Goal: Task Accomplishment & Management: Manage account settings

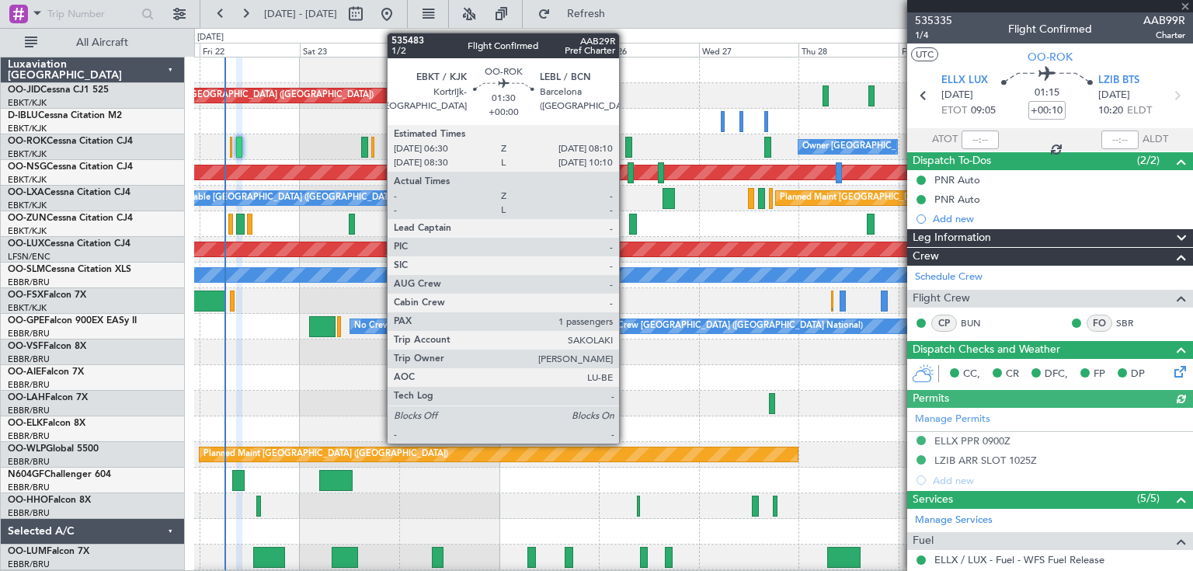
scroll to position [247, 0]
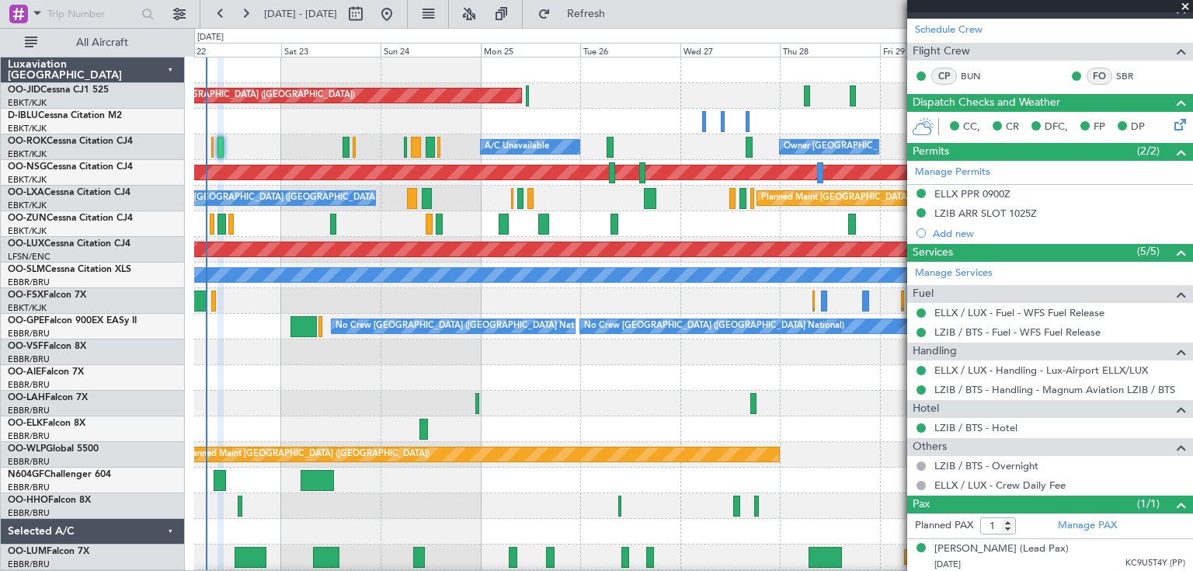
click at [550, 375] on div "Planned Maint [GEOGRAPHIC_DATA] ([GEOGRAPHIC_DATA])" at bounding box center [693, 378] width 998 height 26
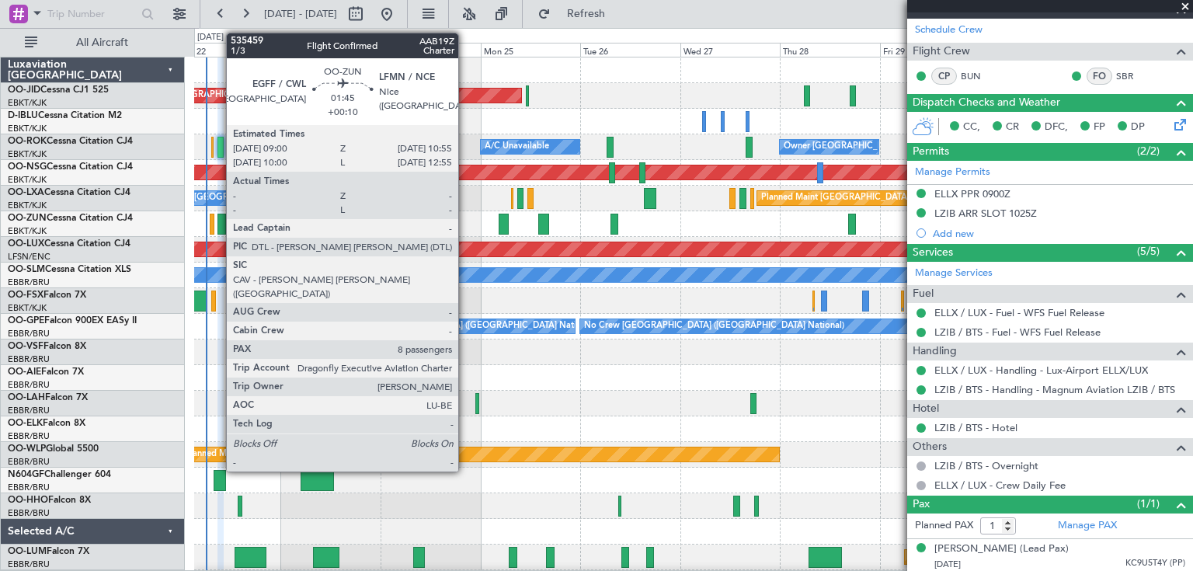
click at [218, 218] on div at bounding box center [221, 224] width 9 height 21
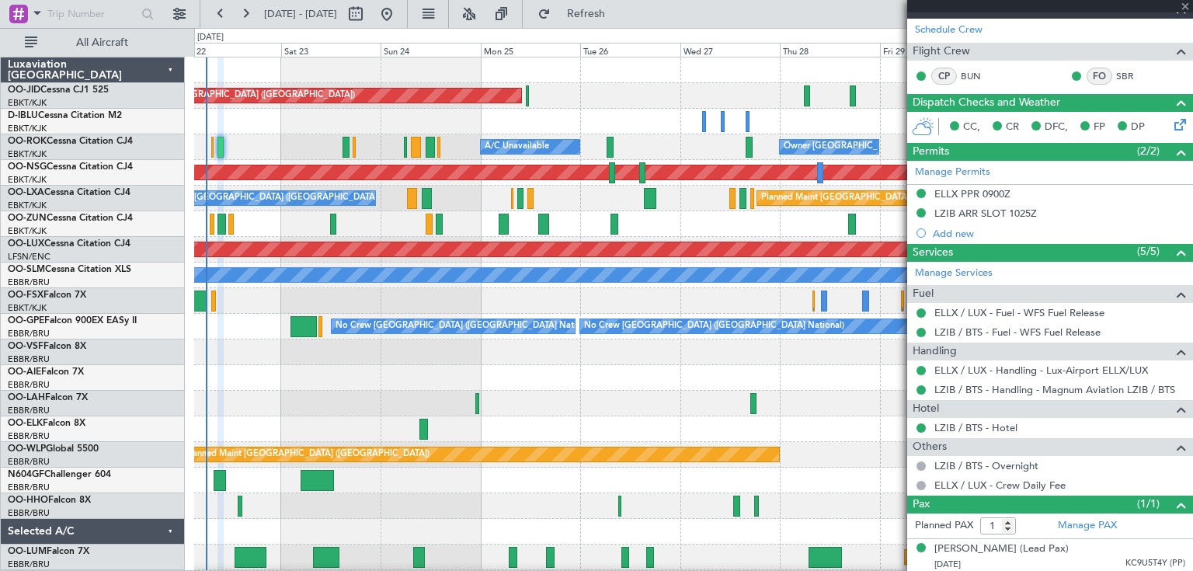
type input "8"
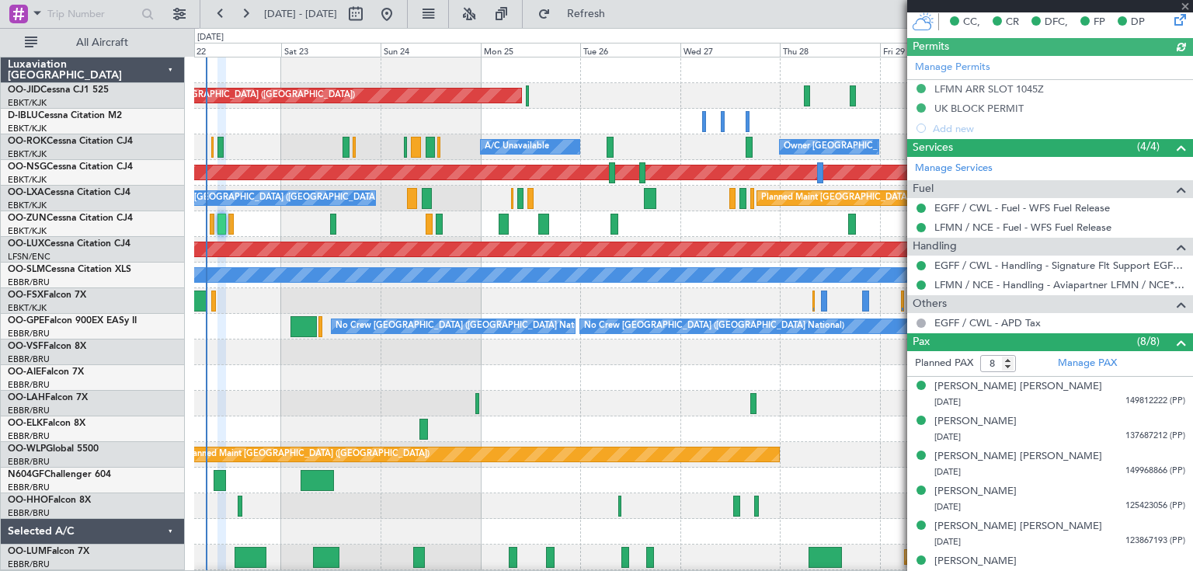
scroll to position [415, 0]
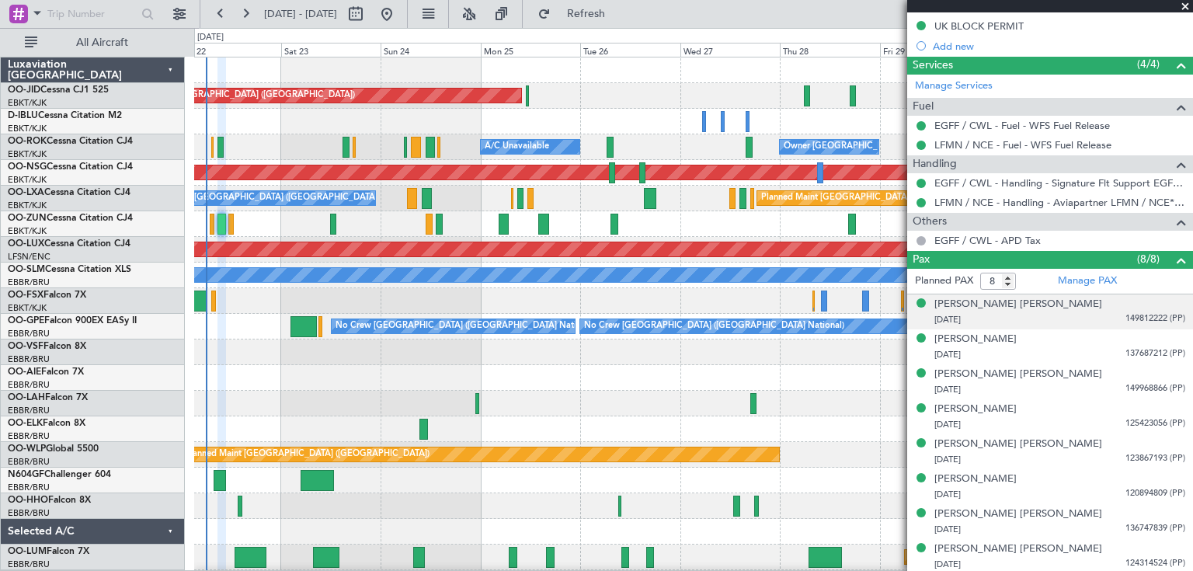
click at [1054, 308] on div "[PERSON_NAME] [PERSON_NAME] [DATE] 149812222 (PP)" at bounding box center [1059, 312] width 251 height 30
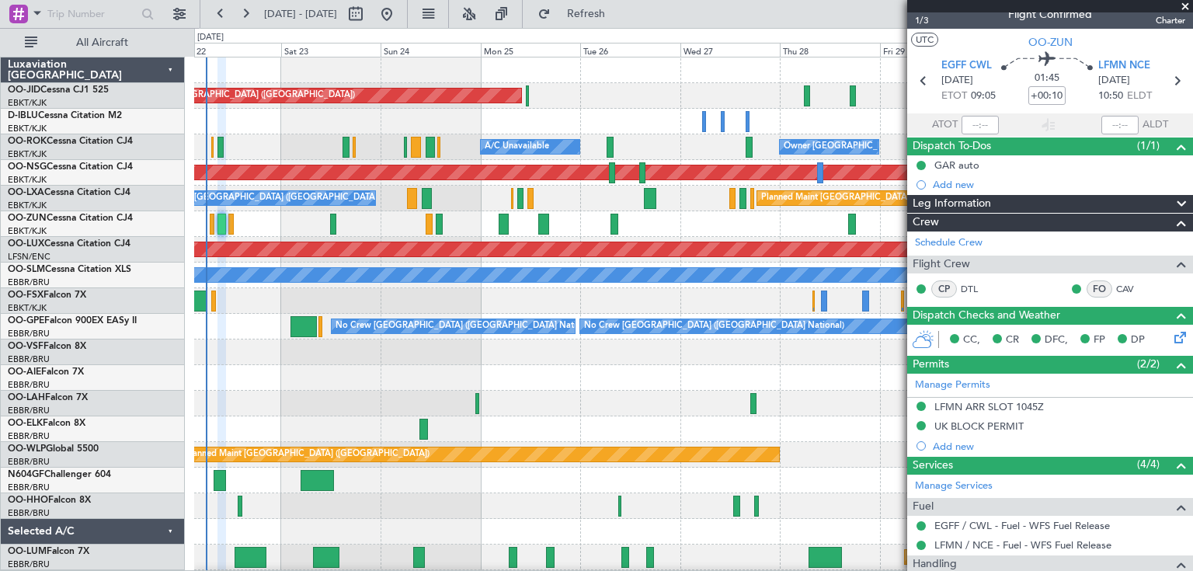
scroll to position [0, 0]
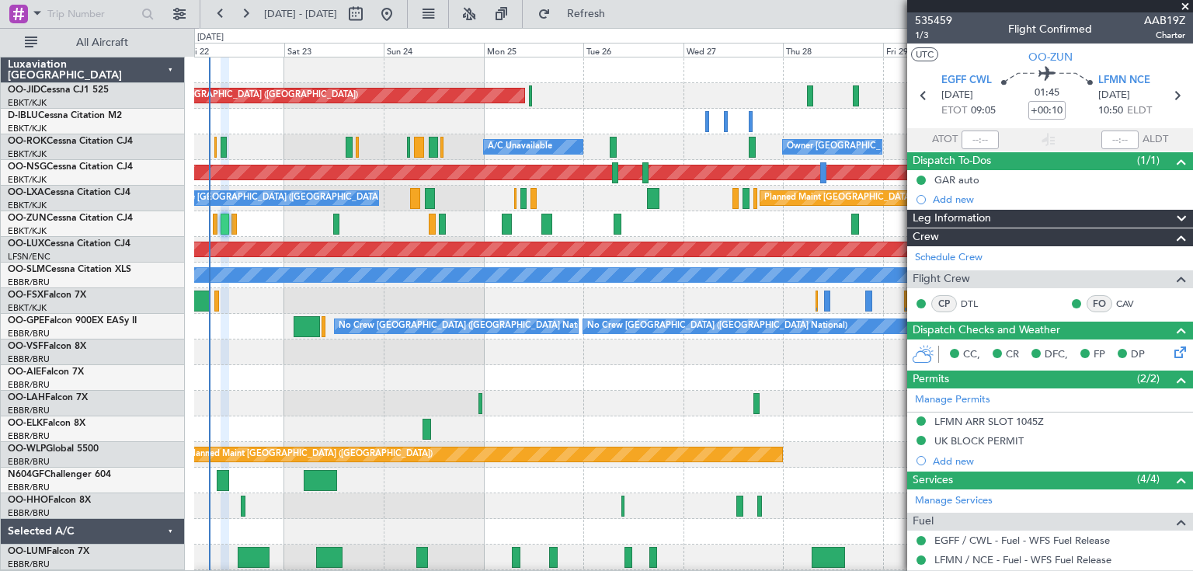
click at [272, 229] on div "Planned Maint Kortrijk-[GEOGRAPHIC_DATA]" at bounding box center [693, 224] width 998 height 26
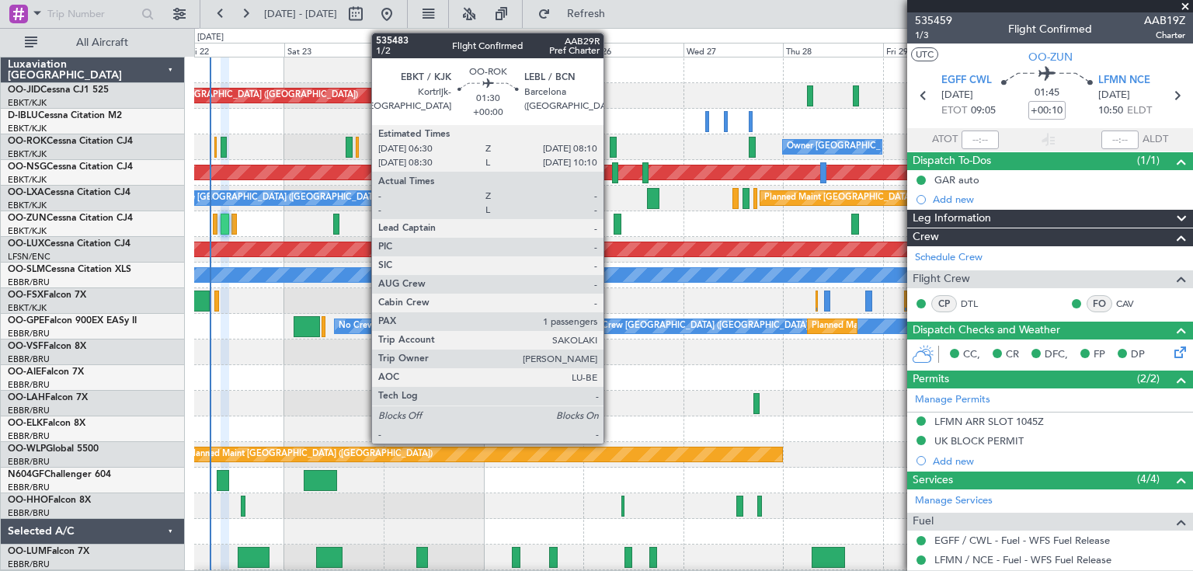
click at [610, 147] on div at bounding box center [613, 147] width 7 height 21
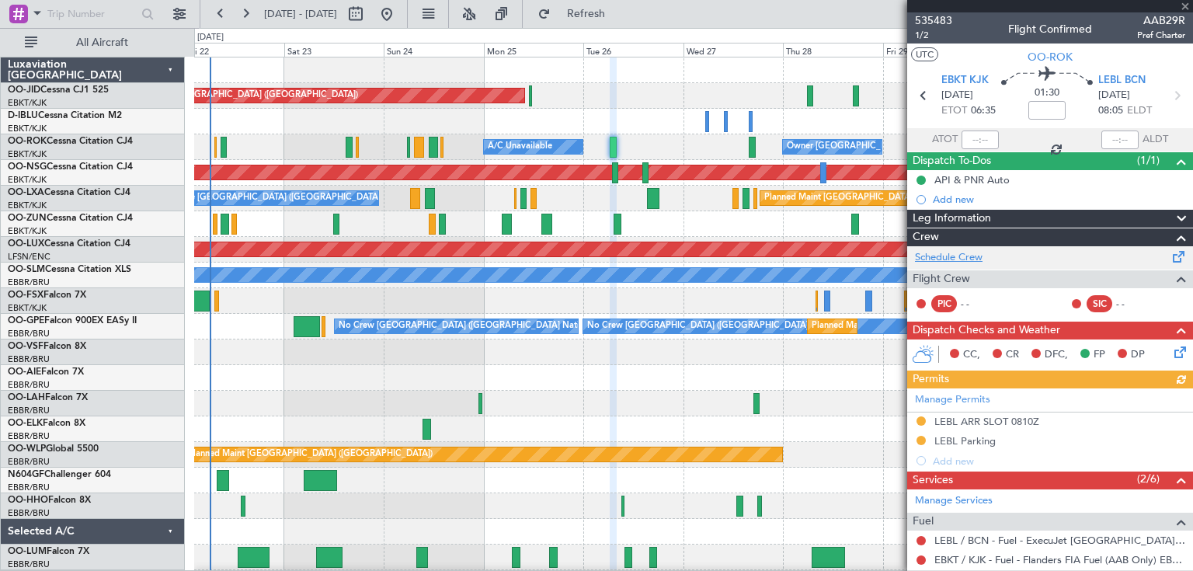
click at [960, 255] on link "Schedule Crew" at bounding box center [949, 258] width 68 height 16
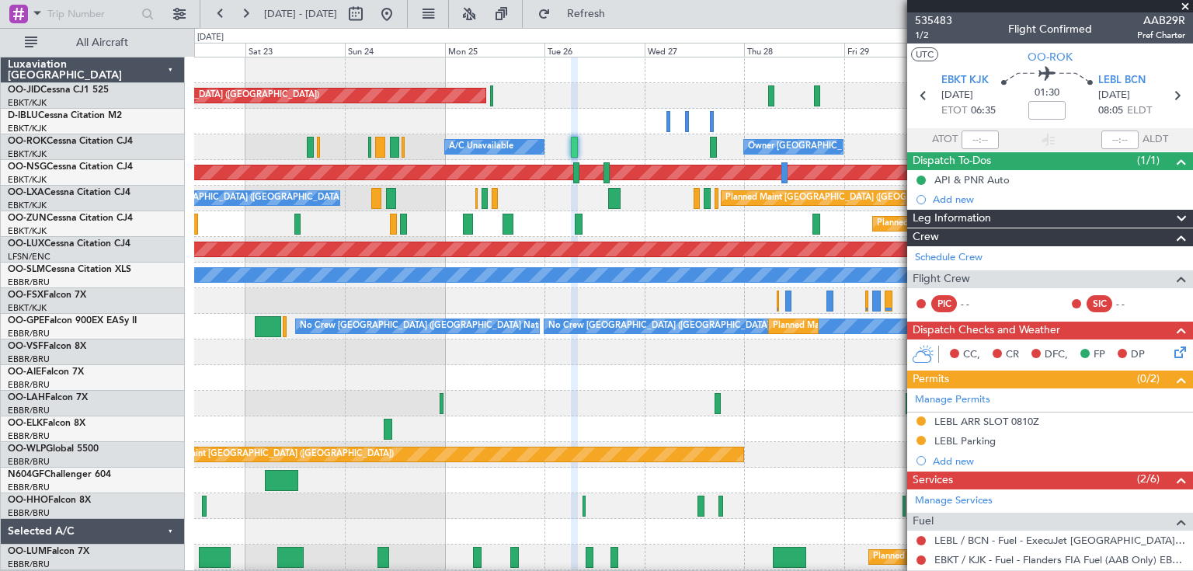
click at [436, 318] on div "Planned Maint [GEOGRAPHIC_DATA] ([GEOGRAPHIC_DATA]) Planned Maint [GEOGRAPHIC_D…" at bounding box center [693, 326] width 998 height 538
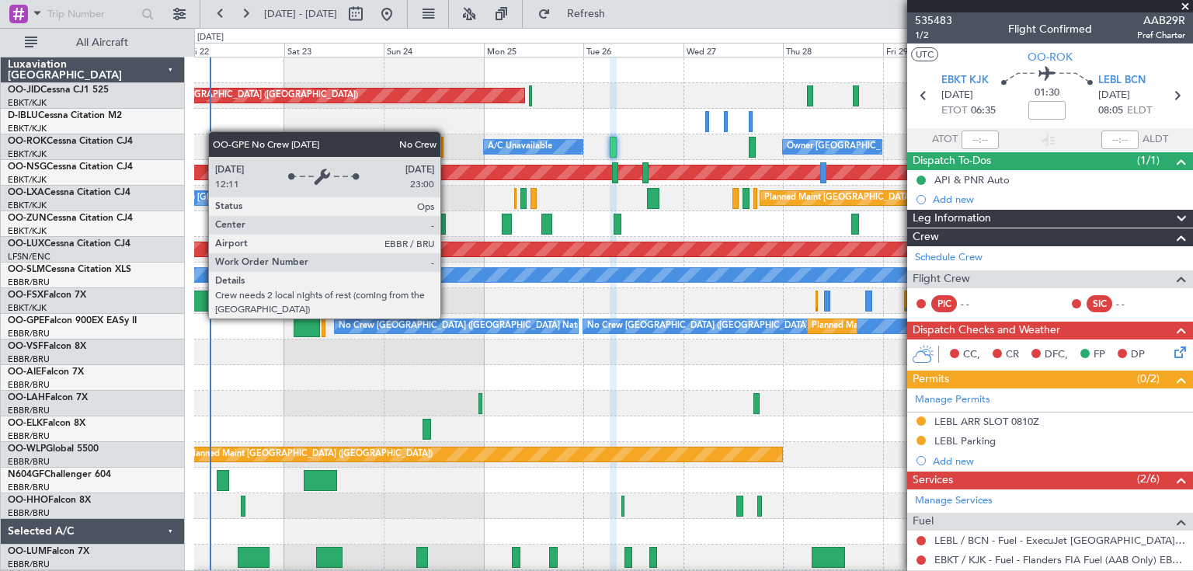
scroll to position [24, 0]
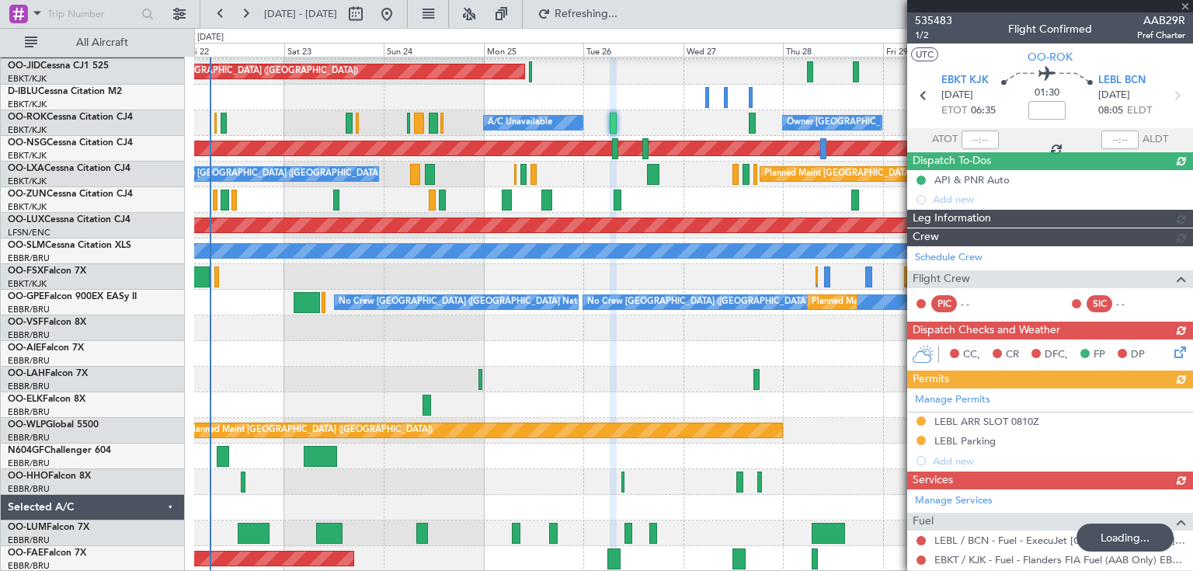
click at [288, 326] on div "Planned Maint [GEOGRAPHIC_DATA] ([GEOGRAPHIC_DATA]) Planned Maint [GEOGRAPHIC_D…" at bounding box center [693, 302] width 998 height 538
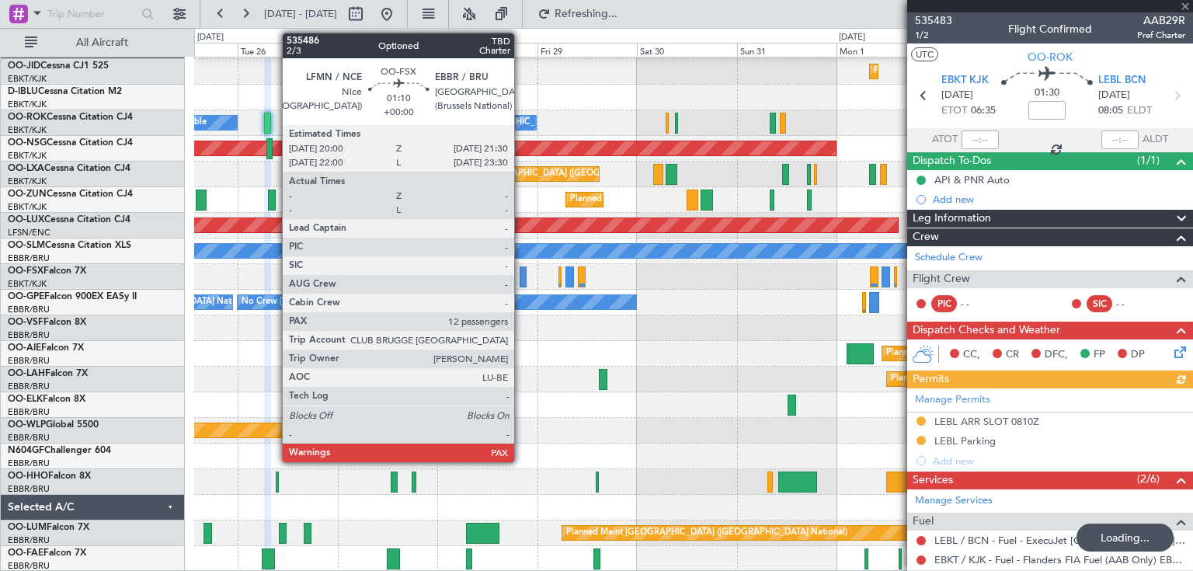
click at [417, 279] on div "Planned Maint Kortrijk-[GEOGRAPHIC_DATA] Planned Maint [GEOGRAPHIC_DATA] ([GEOG…" at bounding box center [693, 302] width 998 height 538
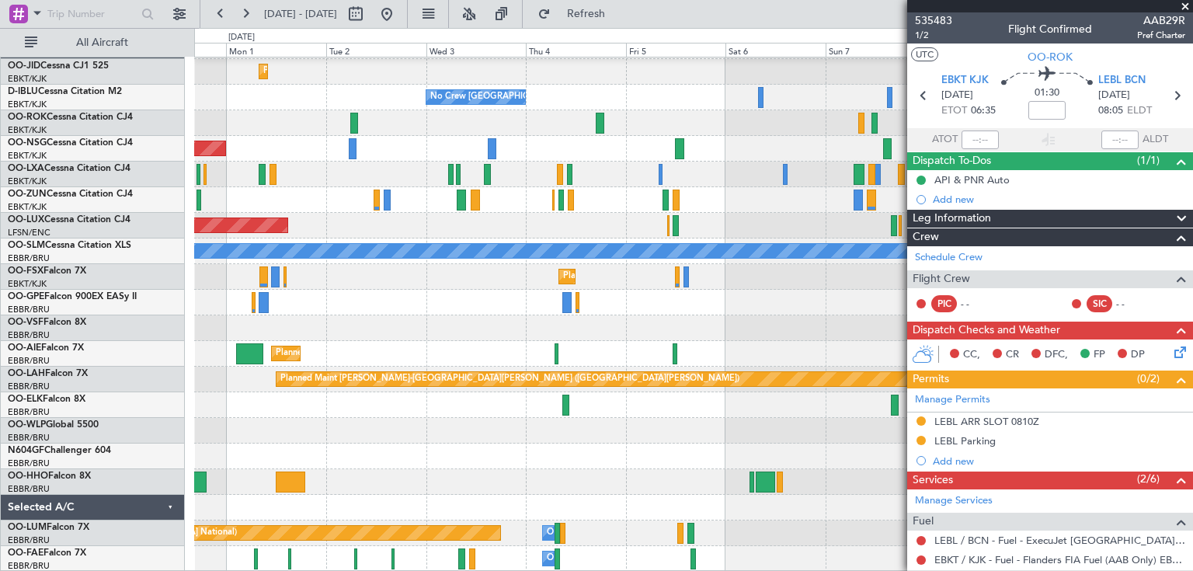
click at [429, 301] on div "Planned Maint Kortrijk-[GEOGRAPHIC_DATA] No Crew [GEOGRAPHIC_DATA] (Brussels Na…" at bounding box center [693, 302] width 998 height 538
click at [316, 169] on div "Planned Maint Kortrijk-[GEOGRAPHIC_DATA] Planned Maint [GEOGRAPHIC_DATA] ([GEOG…" at bounding box center [693, 175] width 998 height 26
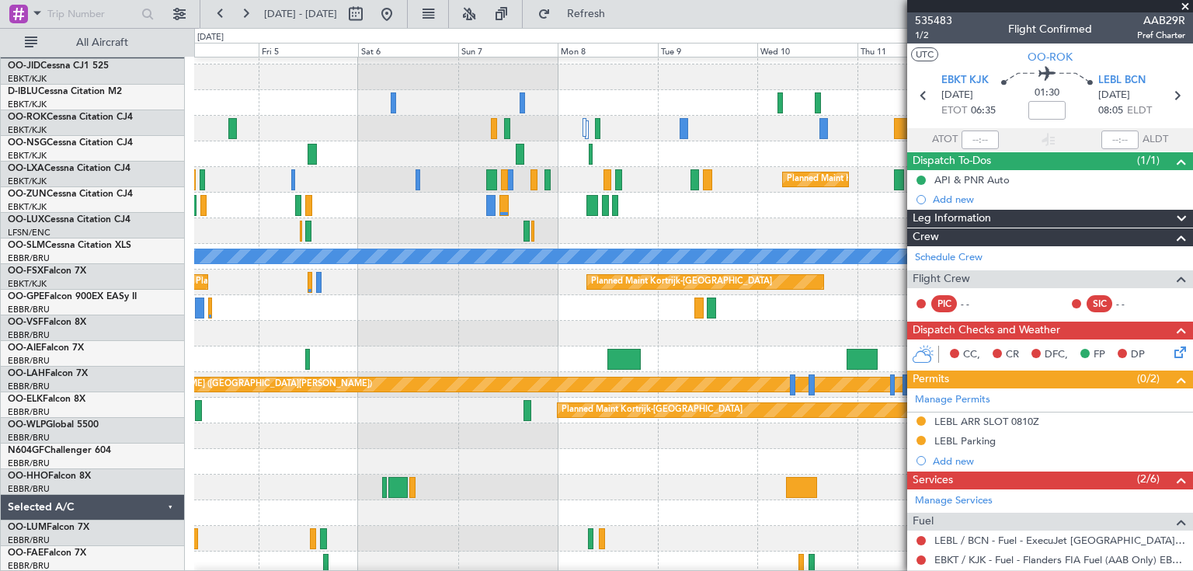
scroll to position [19, 0]
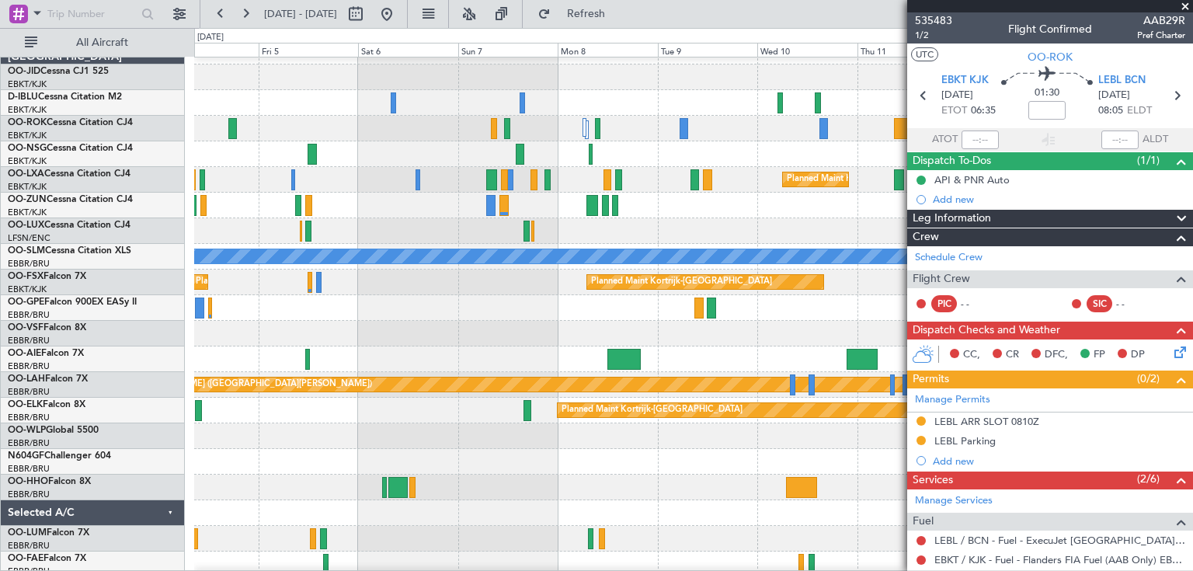
click at [734, 228] on div "No Crew [GEOGRAPHIC_DATA] ([GEOGRAPHIC_DATA] National) Planned Maint [GEOGRAPHI…" at bounding box center [693, 308] width 998 height 538
click at [653, 179] on div "Planned Maint Kortrijk-[GEOGRAPHIC_DATA]" at bounding box center [693, 180] width 998 height 26
click at [631, 189] on div "Planned Maint Kortrijk-[GEOGRAPHIC_DATA]" at bounding box center [693, 180] width 998 height 26
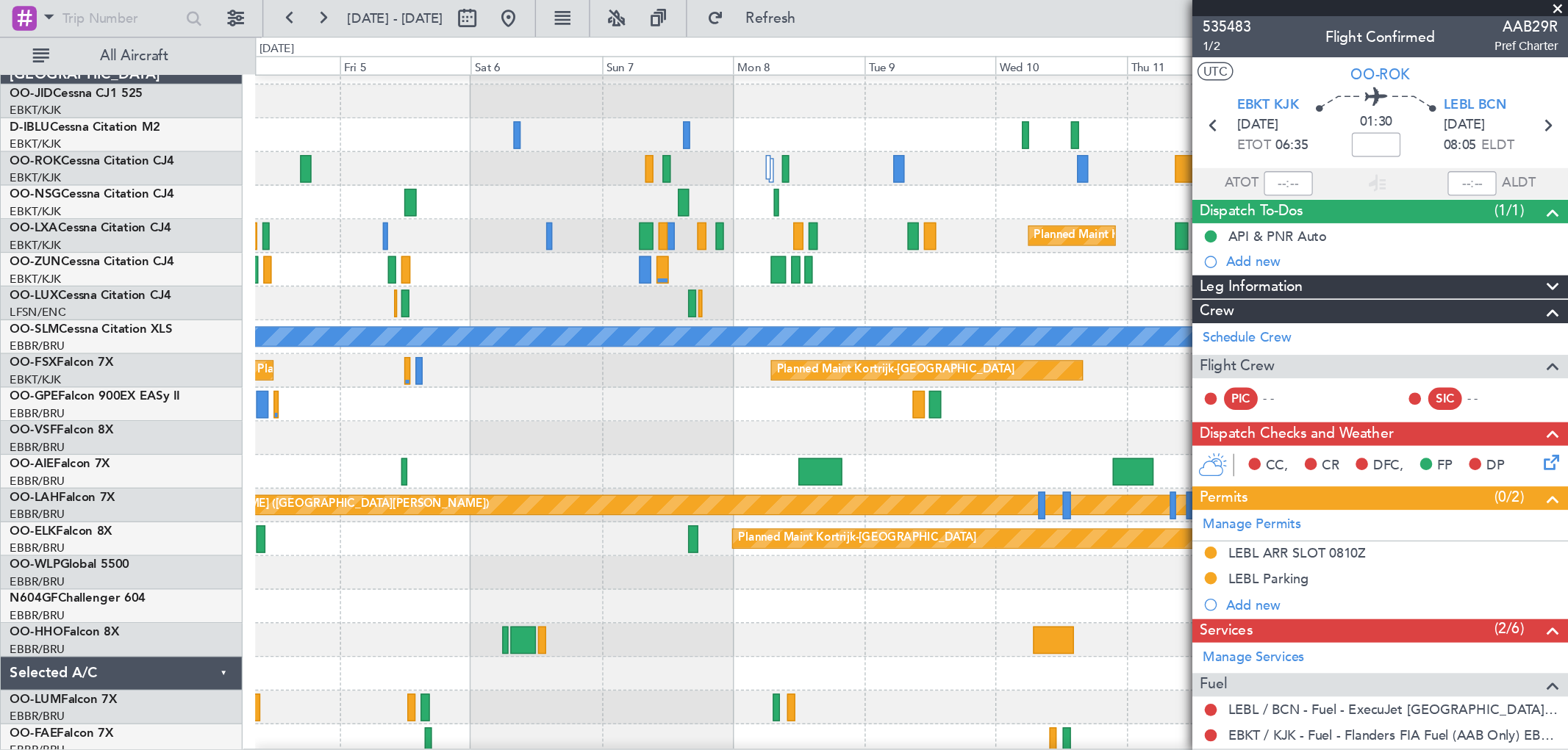
scroll to position [0, 0]
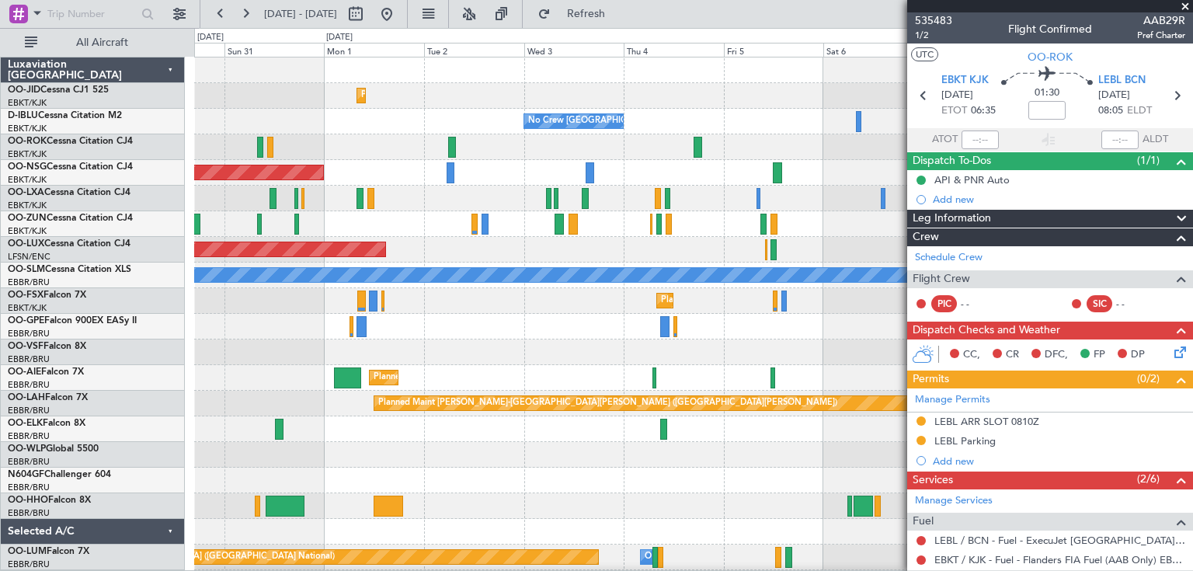
click at [739, 222] on div "Planned Maint Kortrijk-[GEOGRAPHIC_DATA] No Crew [GEOGRAPHIC_DATA] (Brussels Na…" at bounding box center [693, 326] width 998 height 538
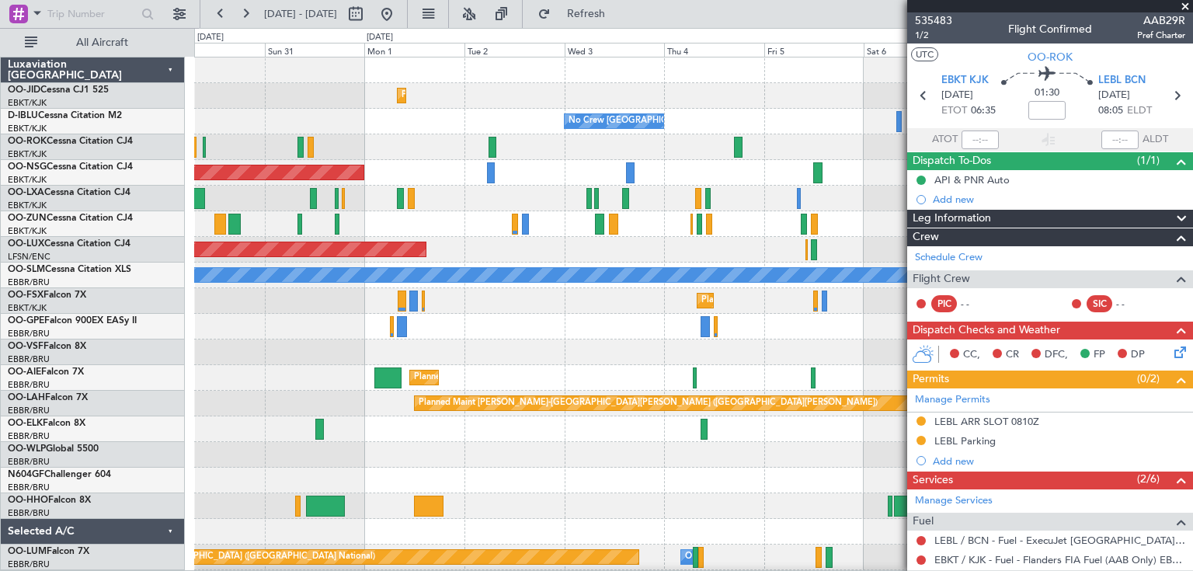
click at [576, 228] on div "Planned Maint Kortrijk-[GEOGRAPHIC_DATA]" at bounding box center [693, 224] width 998 height 26
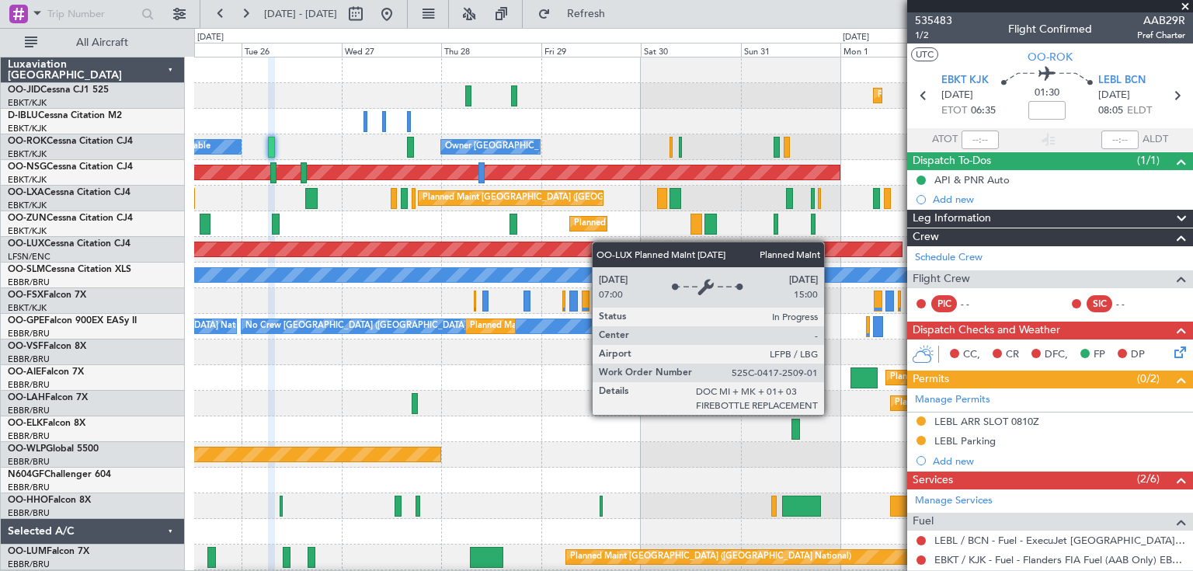
click at [668, 245] on div "Planned Maint Kortrijk-[GEOGRAPHIC_DATA] Planned Maint [GEOGRAPHIC_DATA] ([GEOG…" at bounding box center [693, 326] width 998 height 538
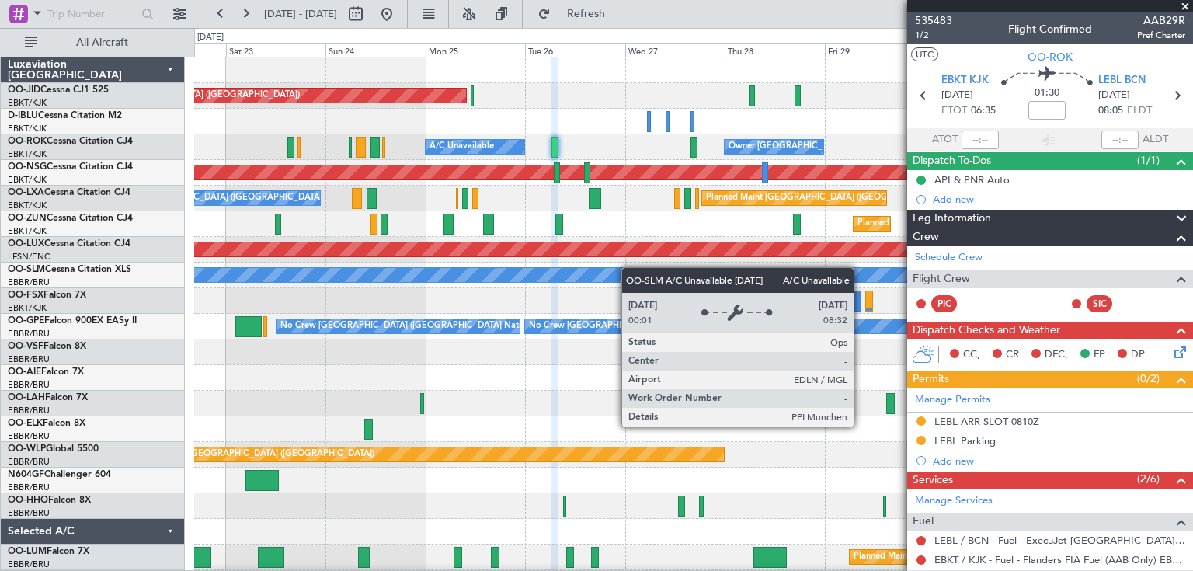
click at [692, 269] on div "Planned Maint Kortrijk-[GEOGRAPHIC_DATA] Planned Maint [GEOGRAPHIC_DATA] ([GEOG…" at bounding box center [693, 326] width 998 height 538
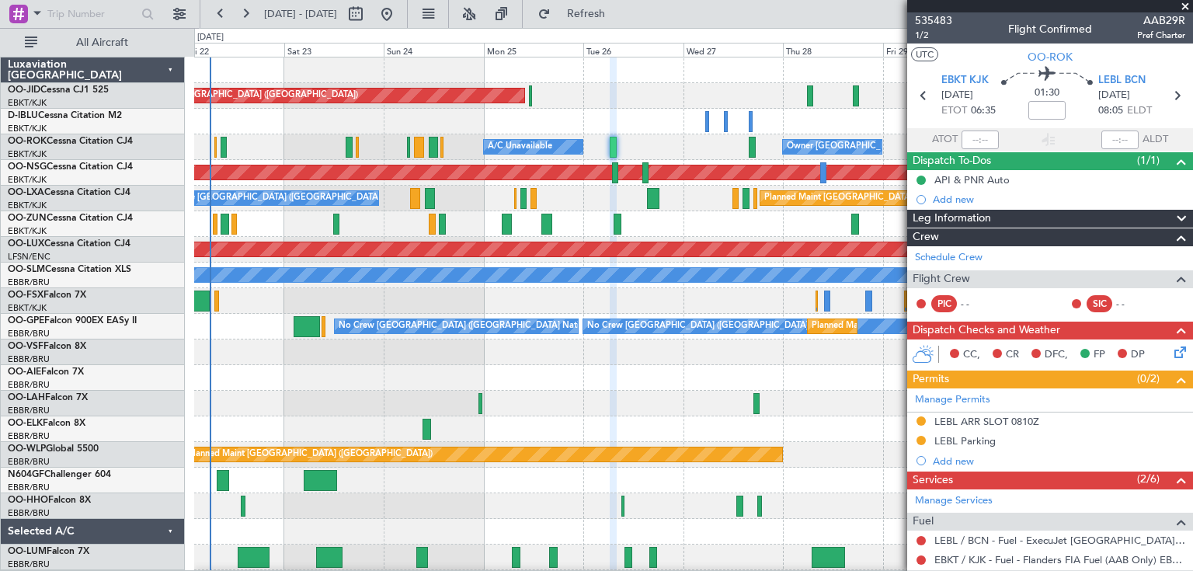
click at [434, 301] on div "Planned Maint [GEOGRAPHIC_DATA] ([GEOGRAPHIC_DATA]) Planned Maint [GEOGRAPHIC_D…" at bounding box center [693, 326] width 998 height 538
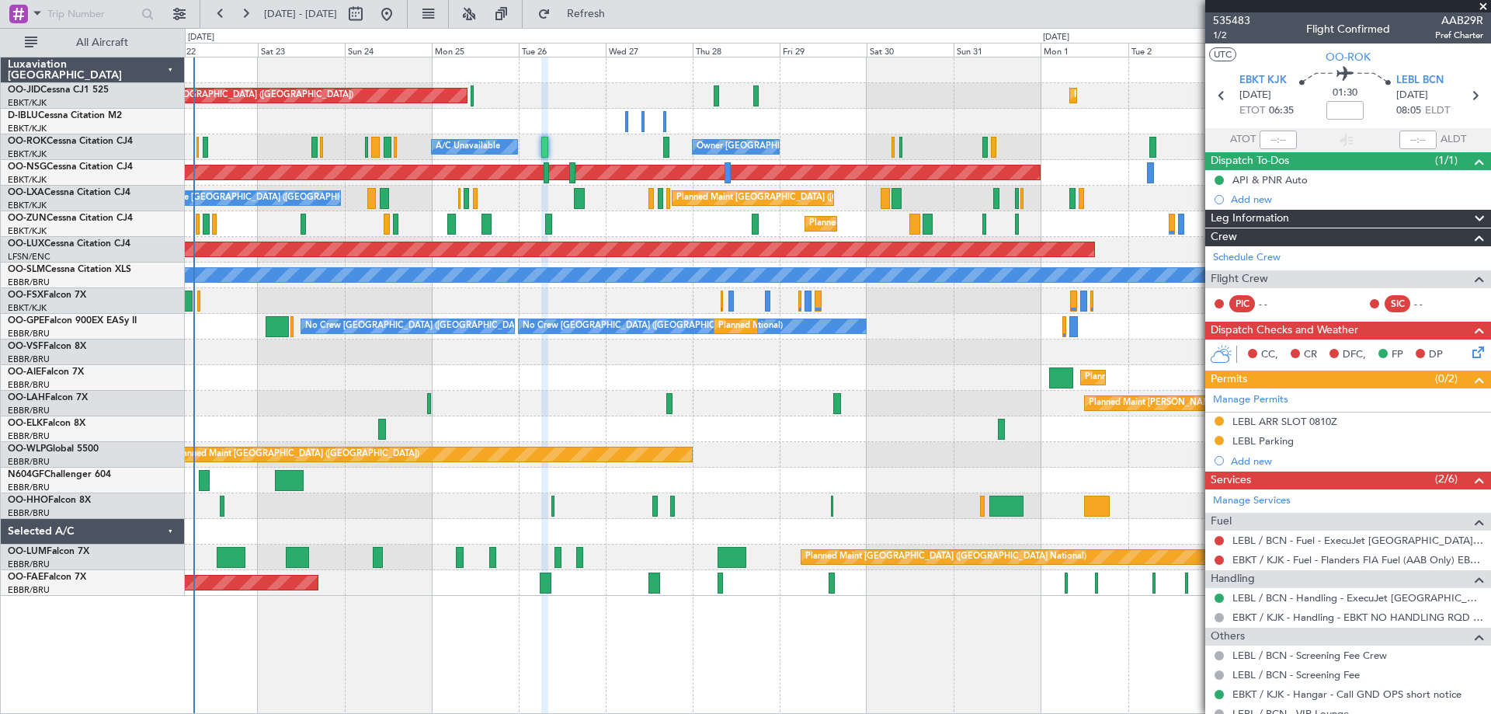
click at [444, 395] on div "Planned Maint [GEOGRAPHIC_DATA] ([GEOGRAPHIC_DATA]) Planned Maint [GEOGRAPHIC_D…" at bounding box center [838, 326] width 1306 height 538
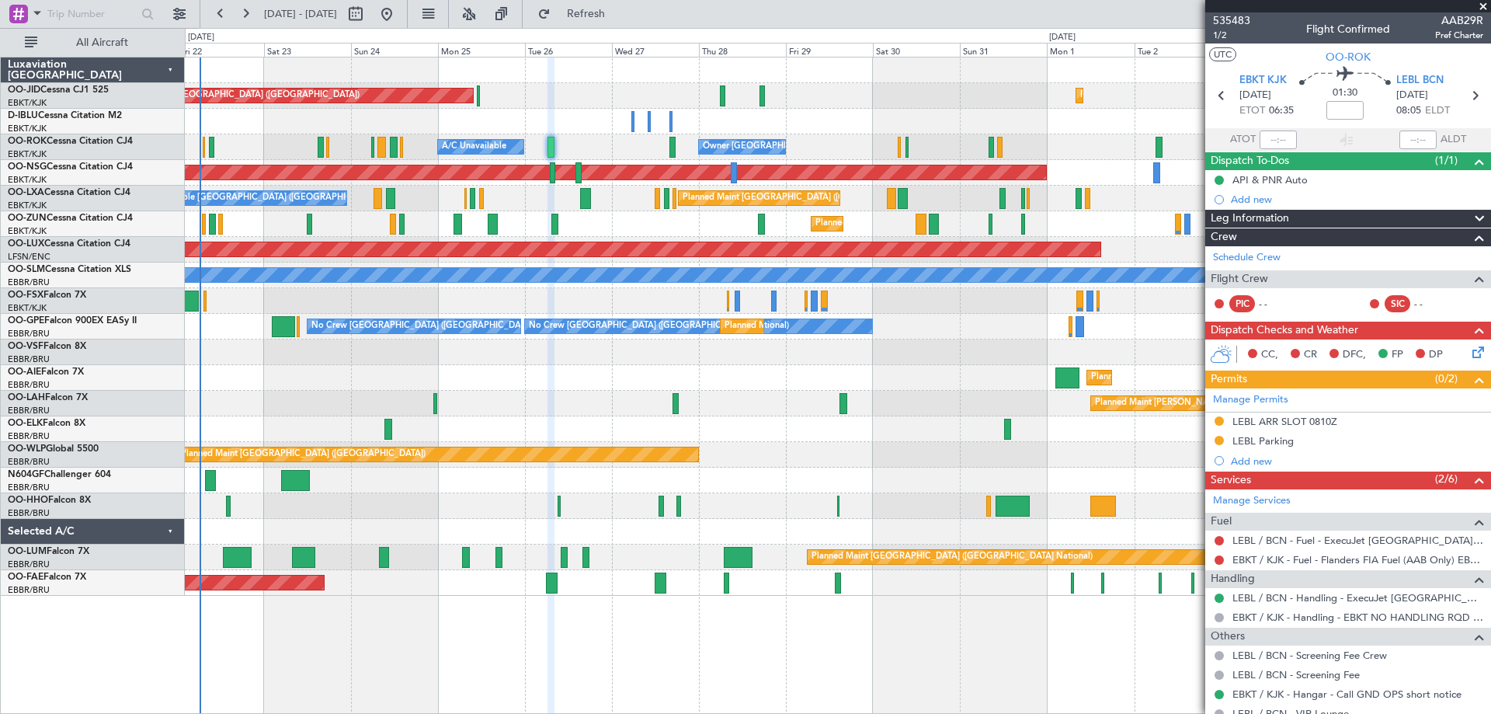
click at [1192, 5] on span at bounding box center [1484, 7] width 16 height 14
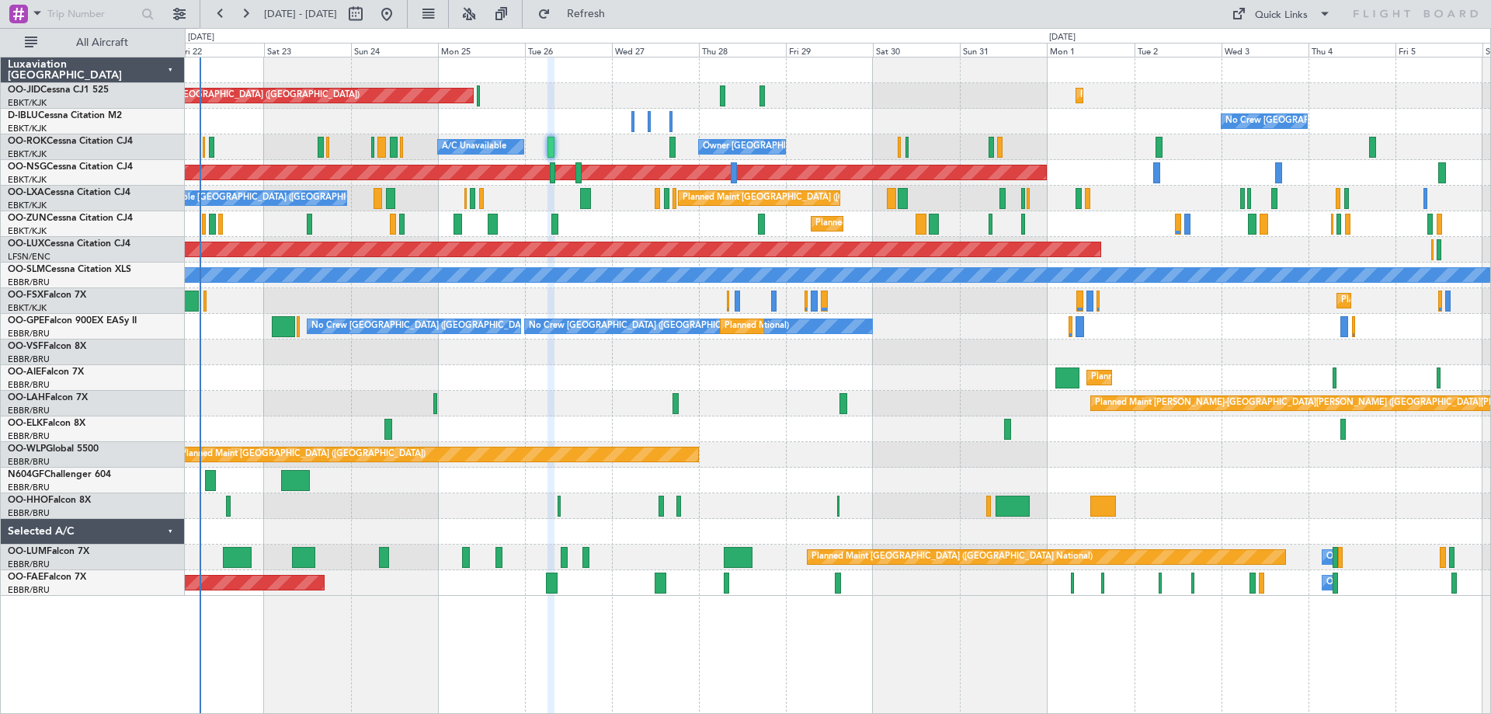
type input "0"
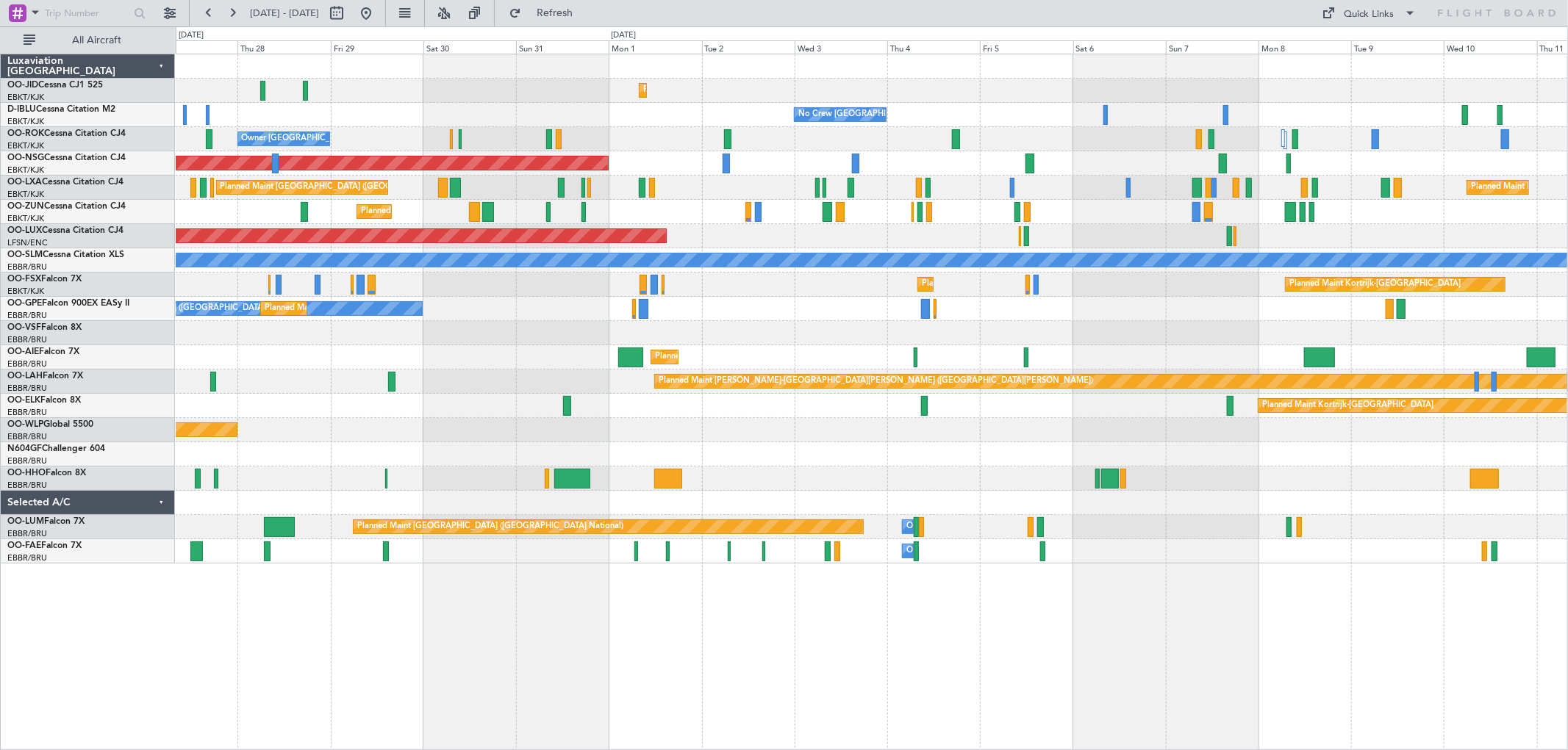
click at [408, 380] on div "Planned Maint Kortrijk-[GEOGRAPHIC_DATA] Planned Maint [GEOGRAPHIC_DATA] ([GEOG…" at bounding box center [872, 308] width 1391 height 509
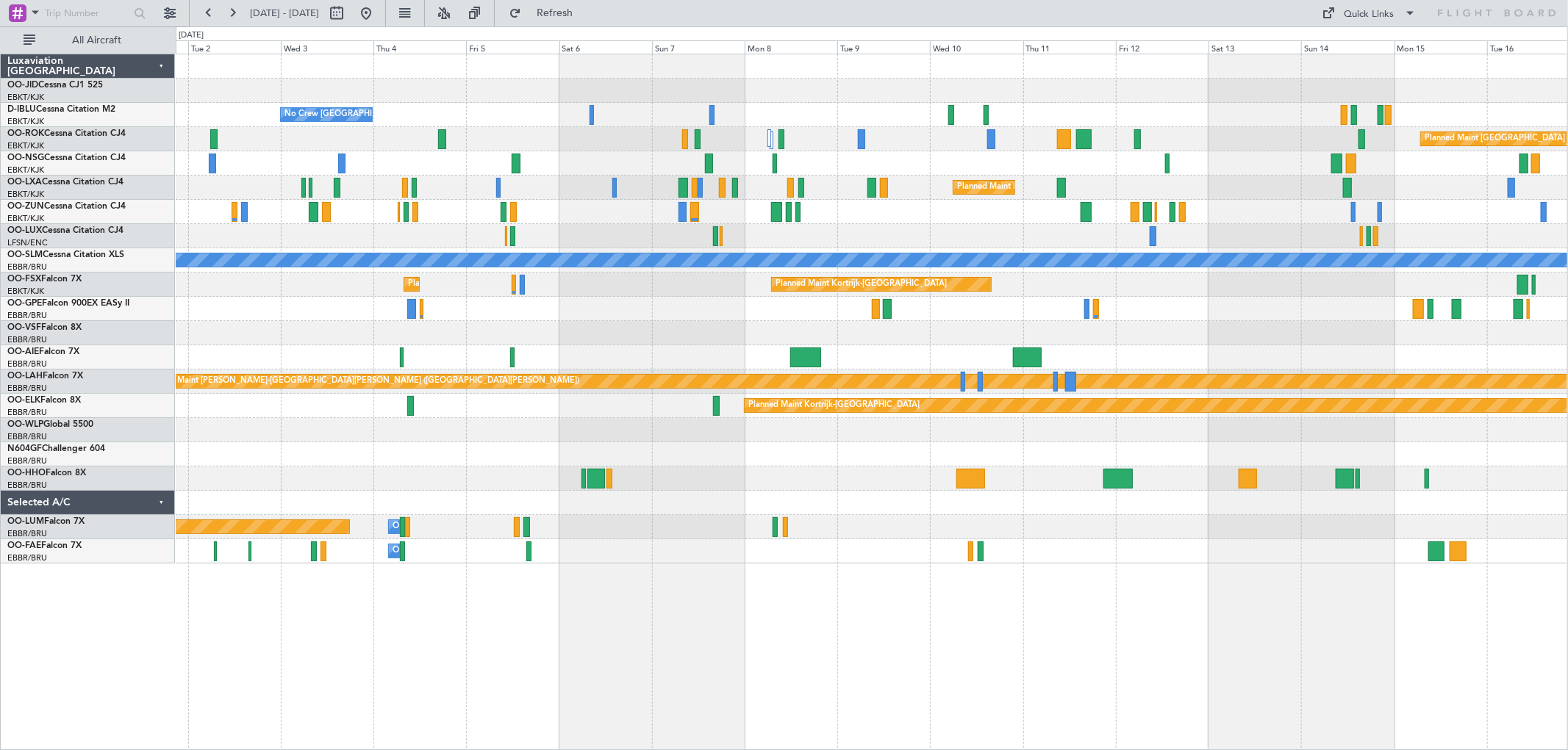
click at [574, 355] on div "Planned Maint Kortrijk-[GEOGRAPHIC_DATA] No Crew [GEOGRAPHIC_DATA] (Brussels Na…" at bounding box center [872, 308] width 1391 height 509
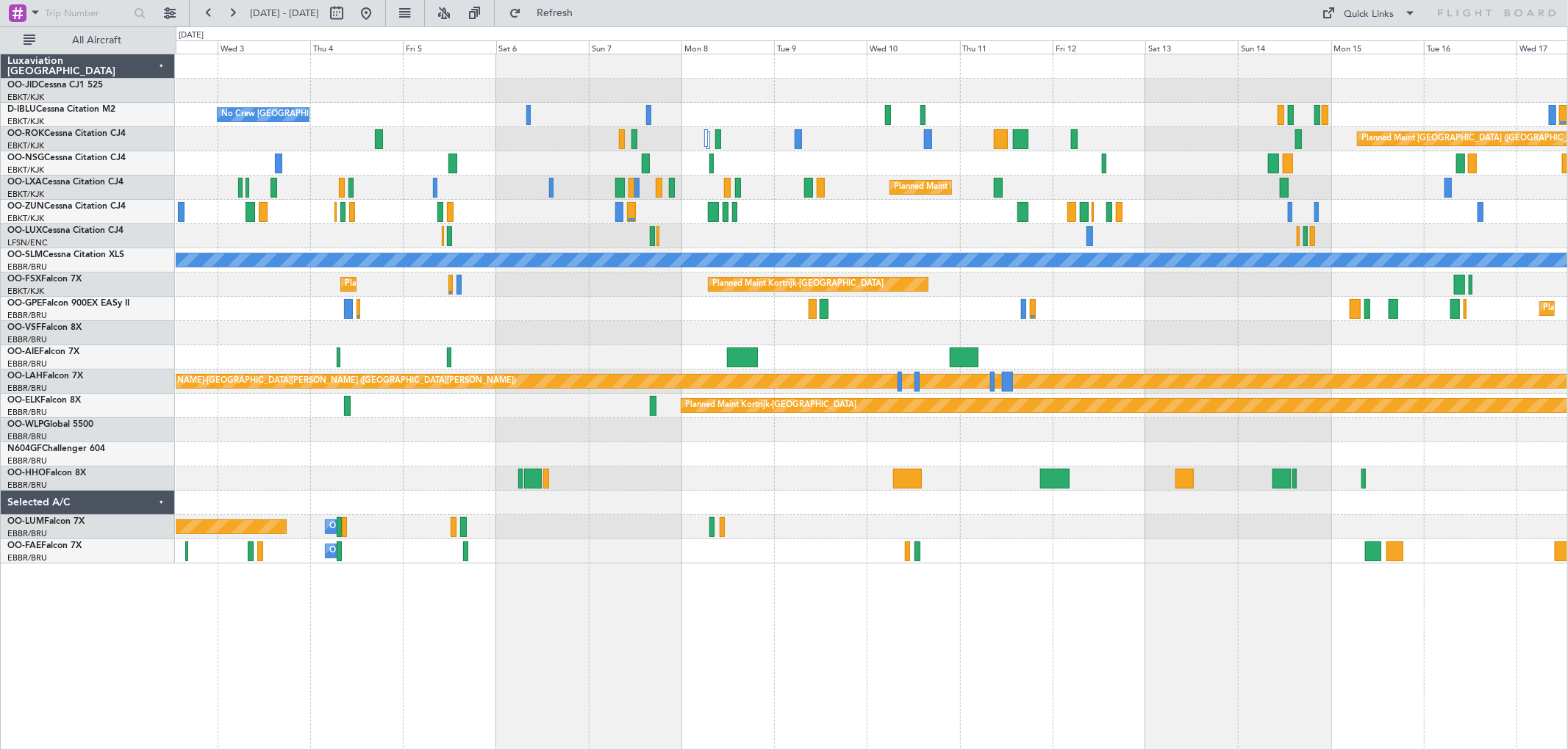
click at [744, 357] on div "Planned Maint [GEOGRAPHIC_DATA] ([GEOGRAPHIC_DATA])" at bounding box center [872, 358] width 1391 height 25
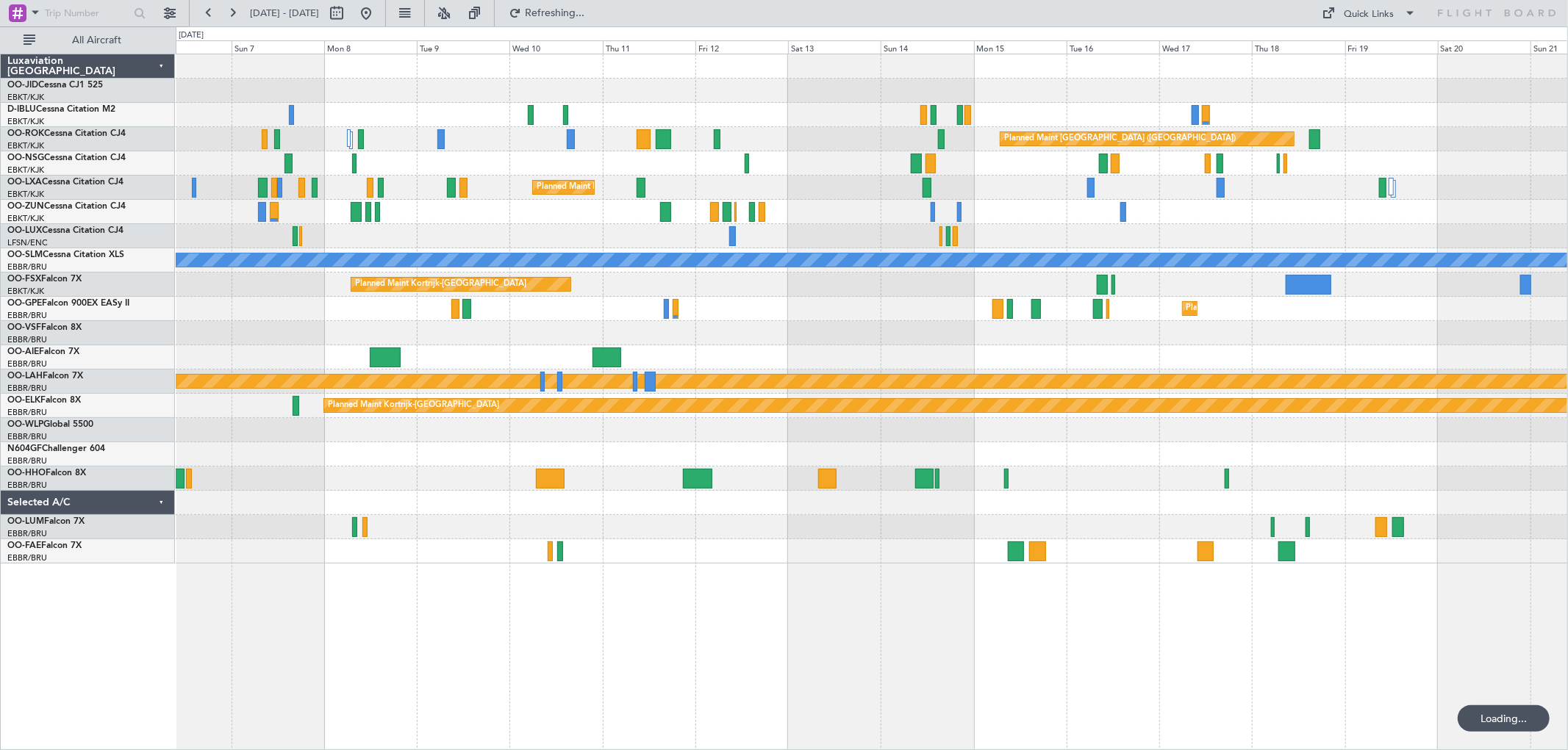
click at [860, 311] on div "No Crew [GEOGRAPHIC_DATA] ([GEOGRAPHIC_DATA] National) Planned Maint [GEOGRAPHI…" at bounding box center [872, 308] width 1391 height 509
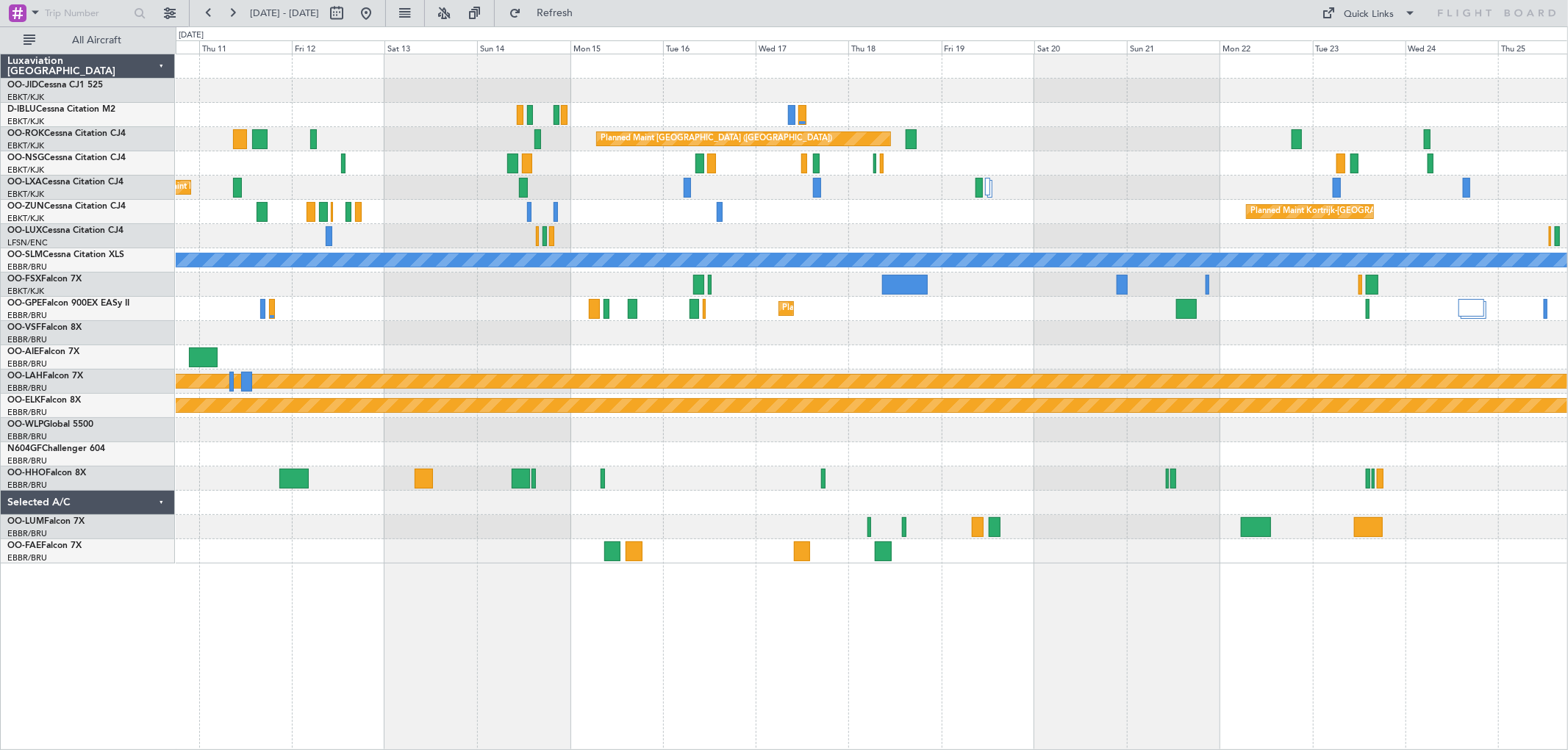
click at [844, 202] on div "Planned Maint Kortrijk-[GEOGRAPHIC_DATA]" at bounding box center [872, 212] width 1391 height 25
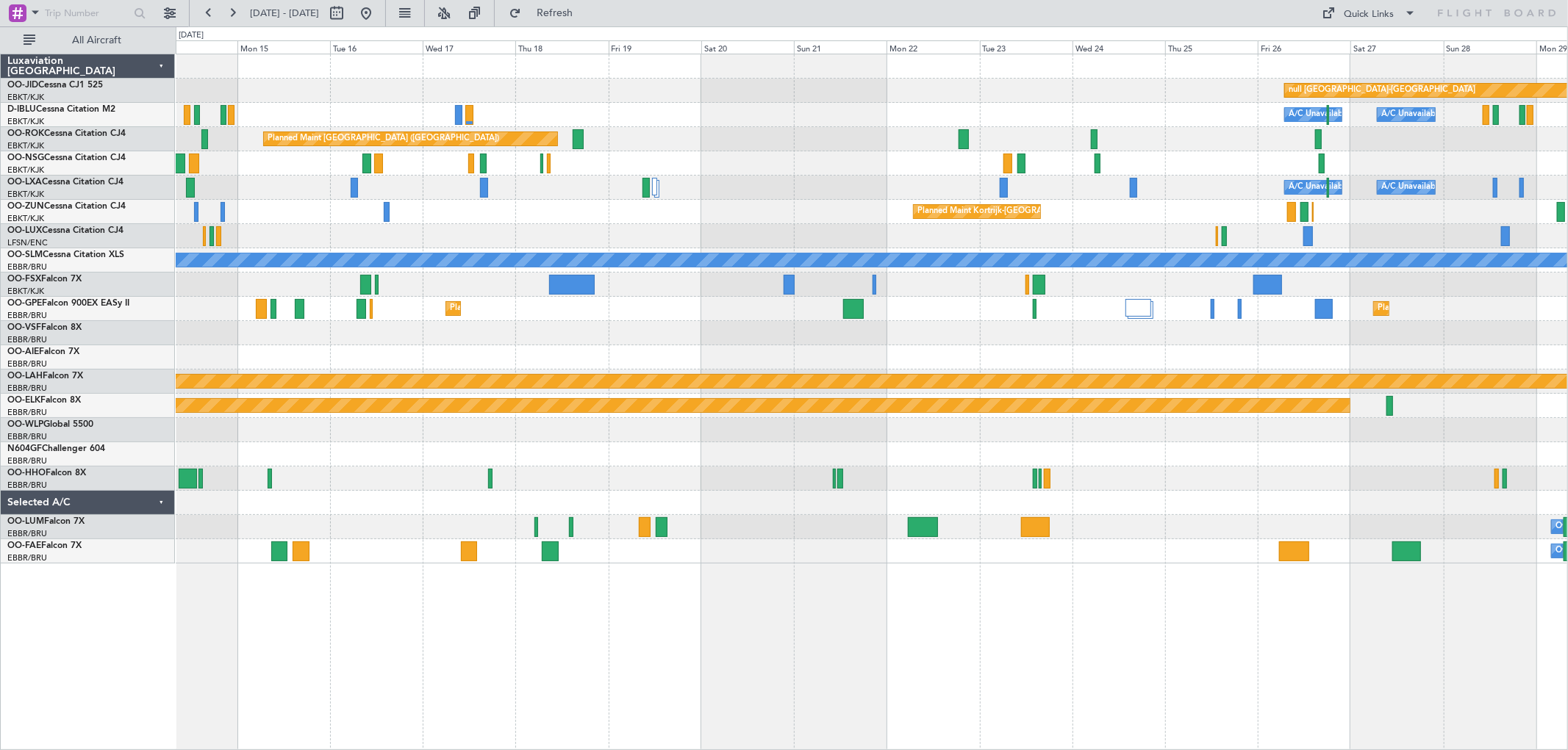
click at [768, 299] on div "Planned Maint [GEOGRAPHIC_DATA] ([GEOGRAPHIC_DATA] National) Planned Maint [GEO…" at bounding box center [872, 309] width 1391 height 25
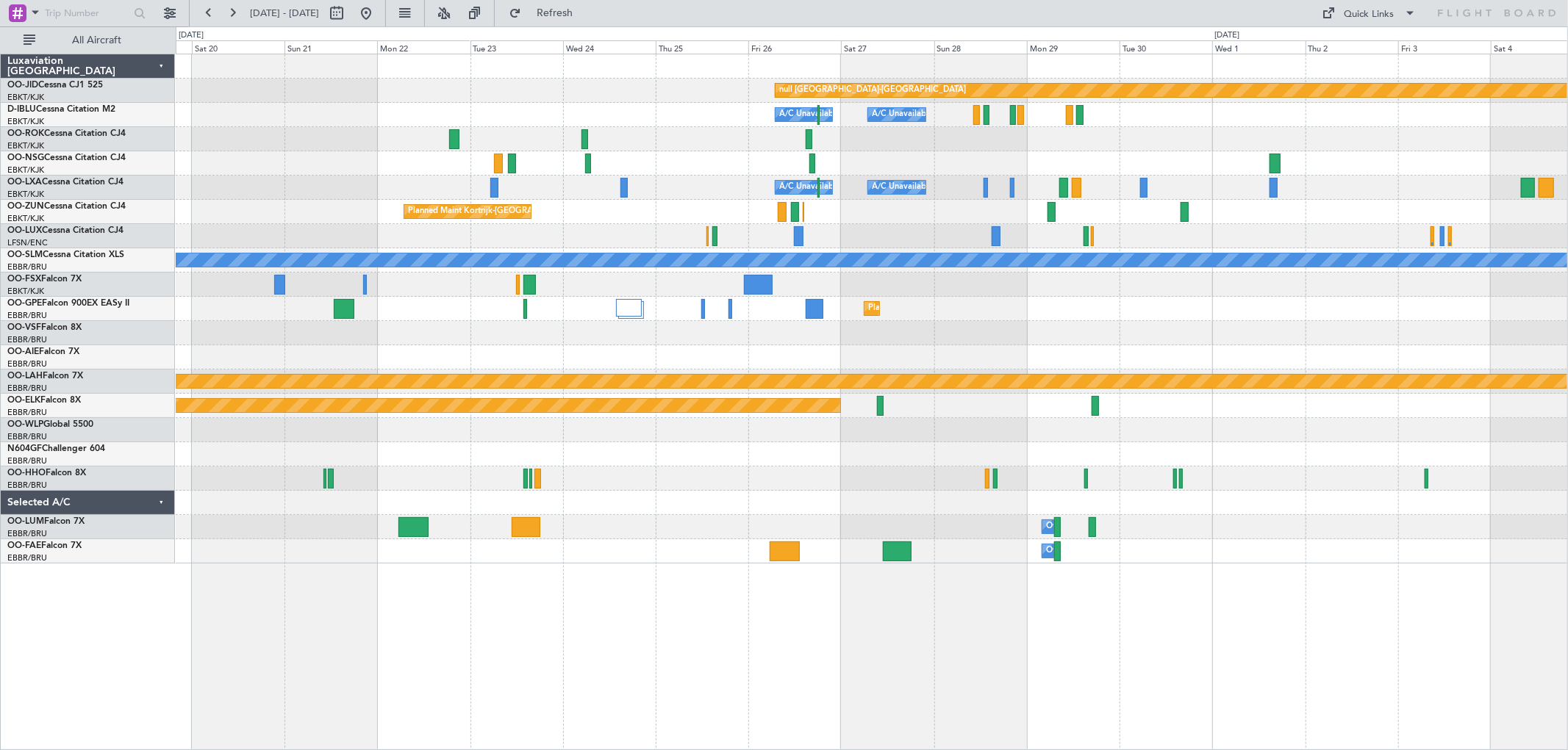
click at [730, 258] on div "Planned Maint Kortrijk-[GEOGRAPHIC_DATA] null [GEOGRAPHIC_DATA]-[GEOGRAPHIC_DAT…" at bounding box center [872, 308] width 1391 height 509
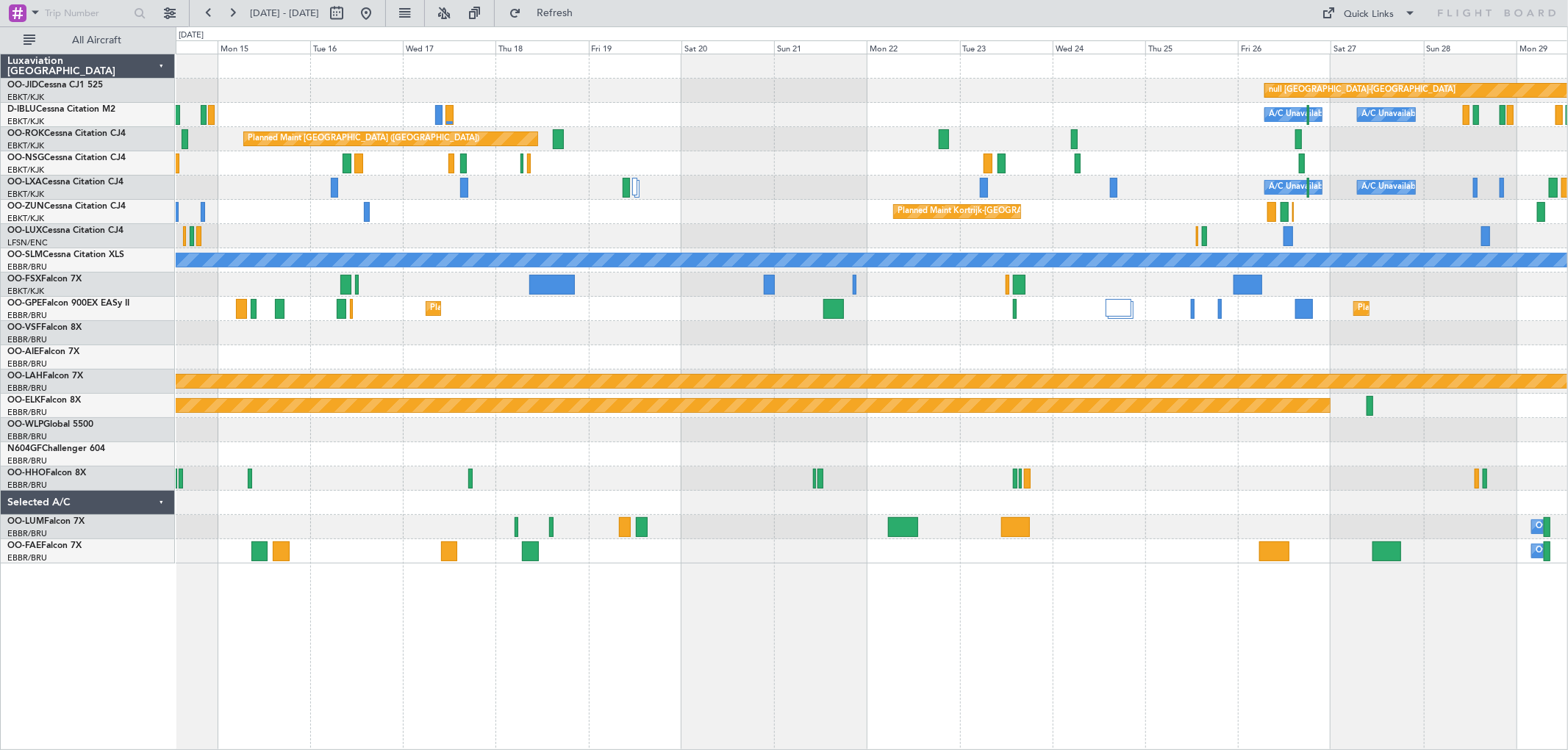
click at [1128, 384] on div "Planned Maint Kortrijk-[GEOGRAPHIC_DATA] null [GEOGRAPHIC_DATA]-[GEOGRAPHIC_DAT…" at bounding box center [872, 308] width 1391 height 509
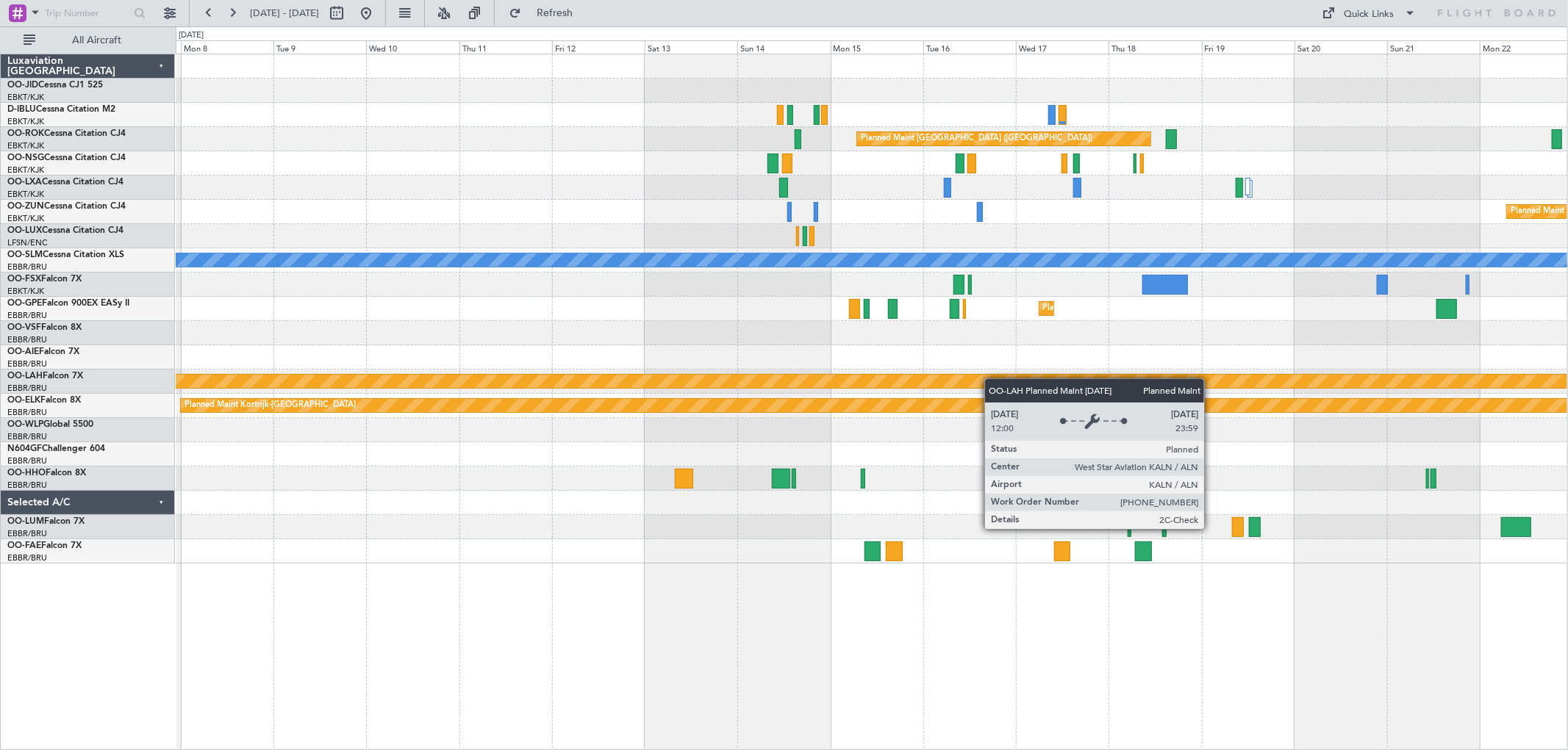
click at [1128, 391] on div "Planned Maint Kortrijk-[GEOGRAPHIC_DATA] null [GEOGRAPHIC_DATA]-[GEOGRAPHIC_DAT…" at bounding box center [872, 308] width 1391 height 509
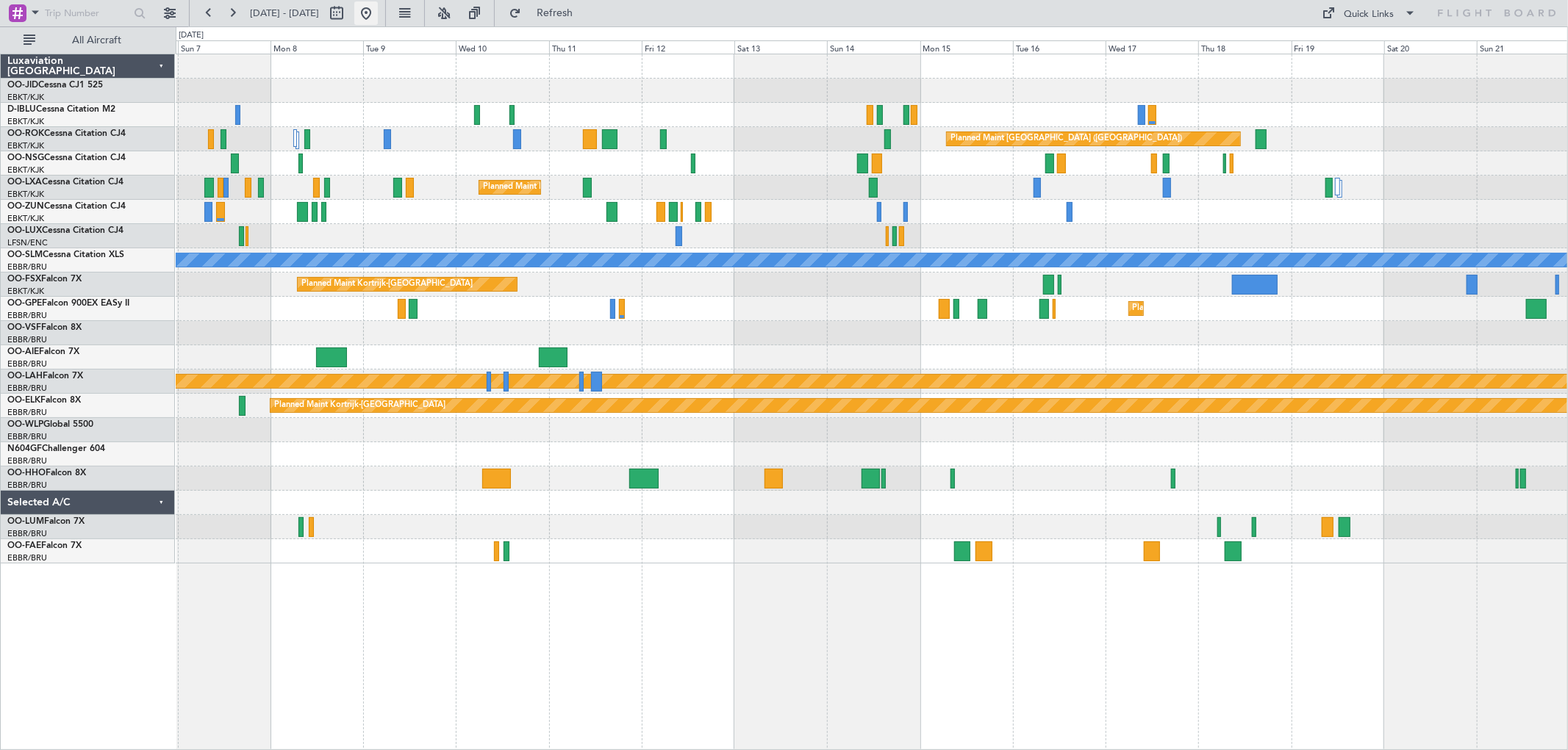
click at [378, 18] on button at bounding box center [365, 13] width 24 height 24
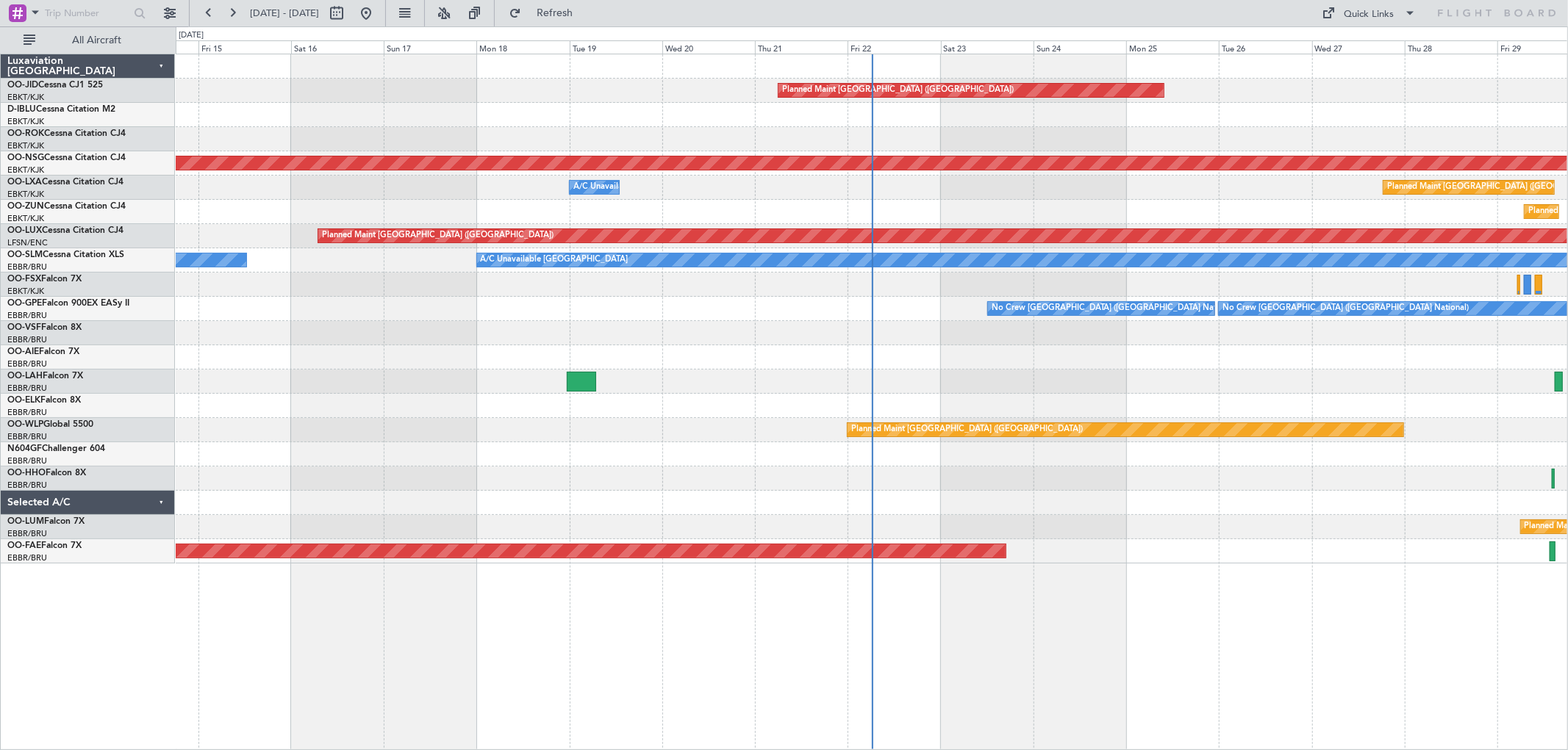
click at [115, 412] on div "Planned Maint [GEOGRAPHIC_DATA] ([GEOGRAPHIC_DATA]) Planned Maint [GEOGRAPHIC_D…" at bounding box center [784, 388] width 1568 height 724
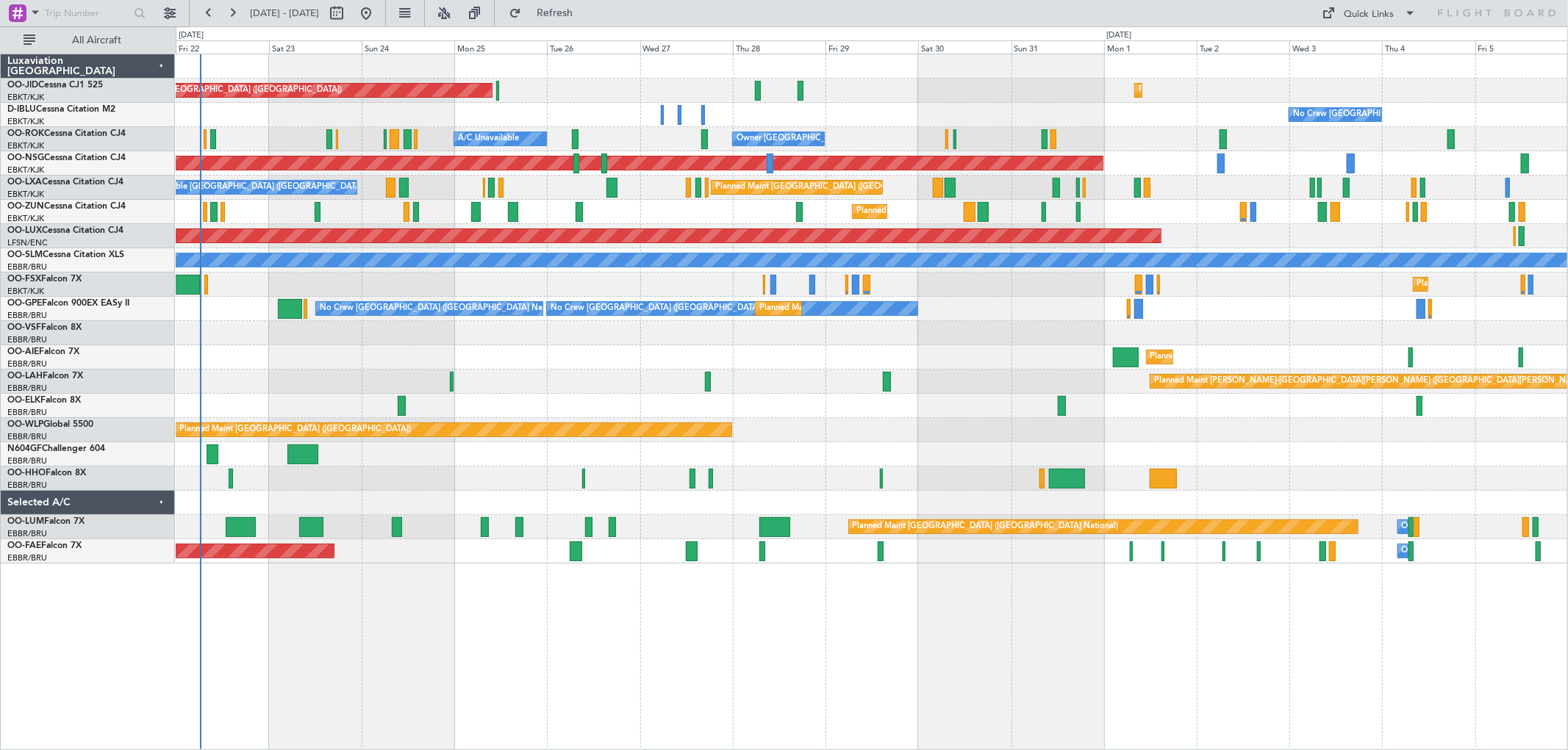
click at [878, 422] on div "Planned Maint [GEOGRAPHIC_DATA] ([GEOGRAPHIC_DATA]) Planned Maint [GEOGRAPHIC_D…" at bounding box center [872, 308] width 1391 height 509
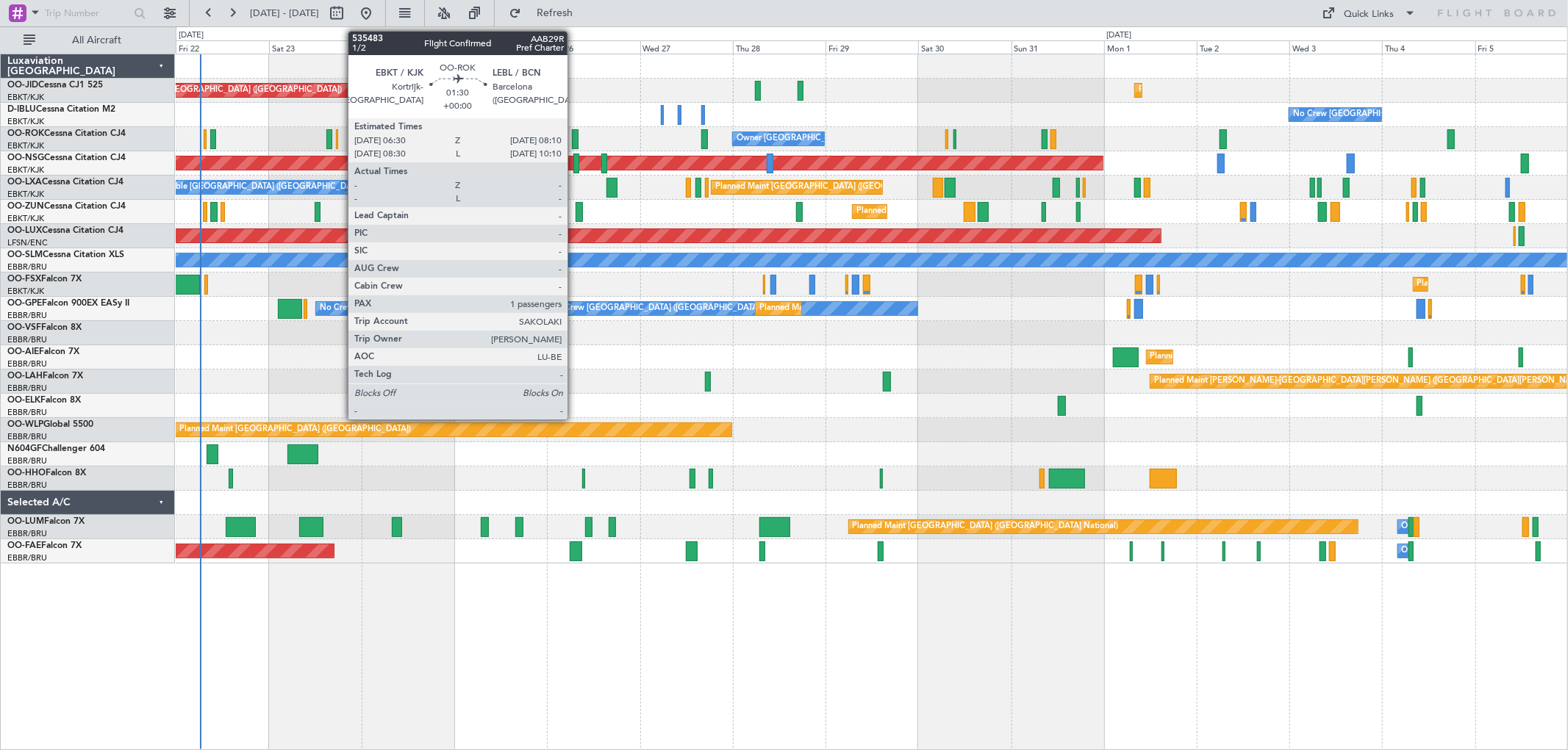
click at [574, 140] on div at bounding box center [574, 139] width 7 height 20
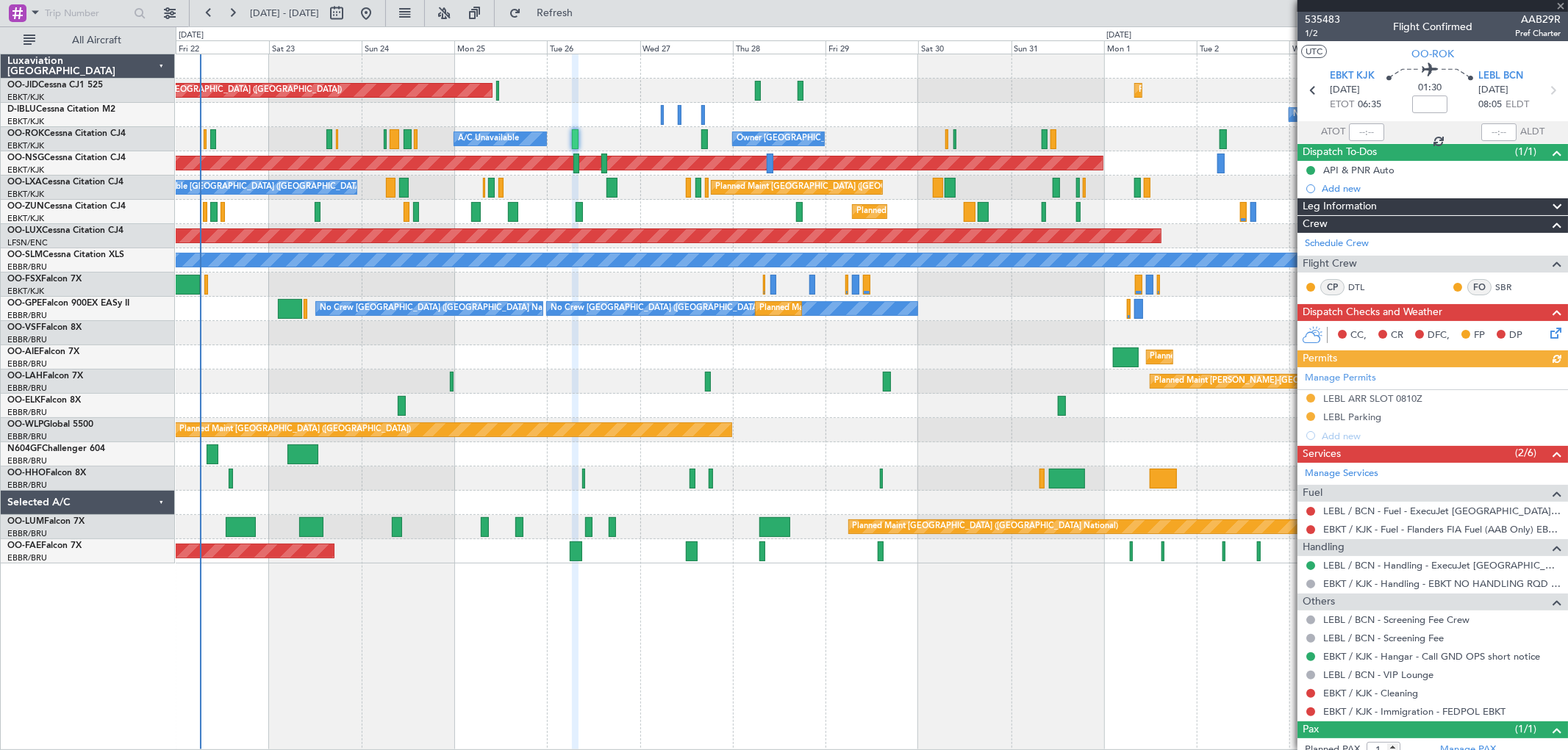
drag, startPoint x: 613, startPoint y: 17, endPoint x: 628, endPoint y: 94, distance: 78.4
click at [586, 17] on span "Refresh" at bounding box center [555, 13] width 62 height 10
click at [733, 365] on div "Planned Maint [GEOGRAPHIC_DATA] ([GEOGRAPHIC_DATA])" at bounding box center [872, 358] width 1391 height 25
click at [1128, 6] on span at bounding box center [1560, 7] width 15 height 13
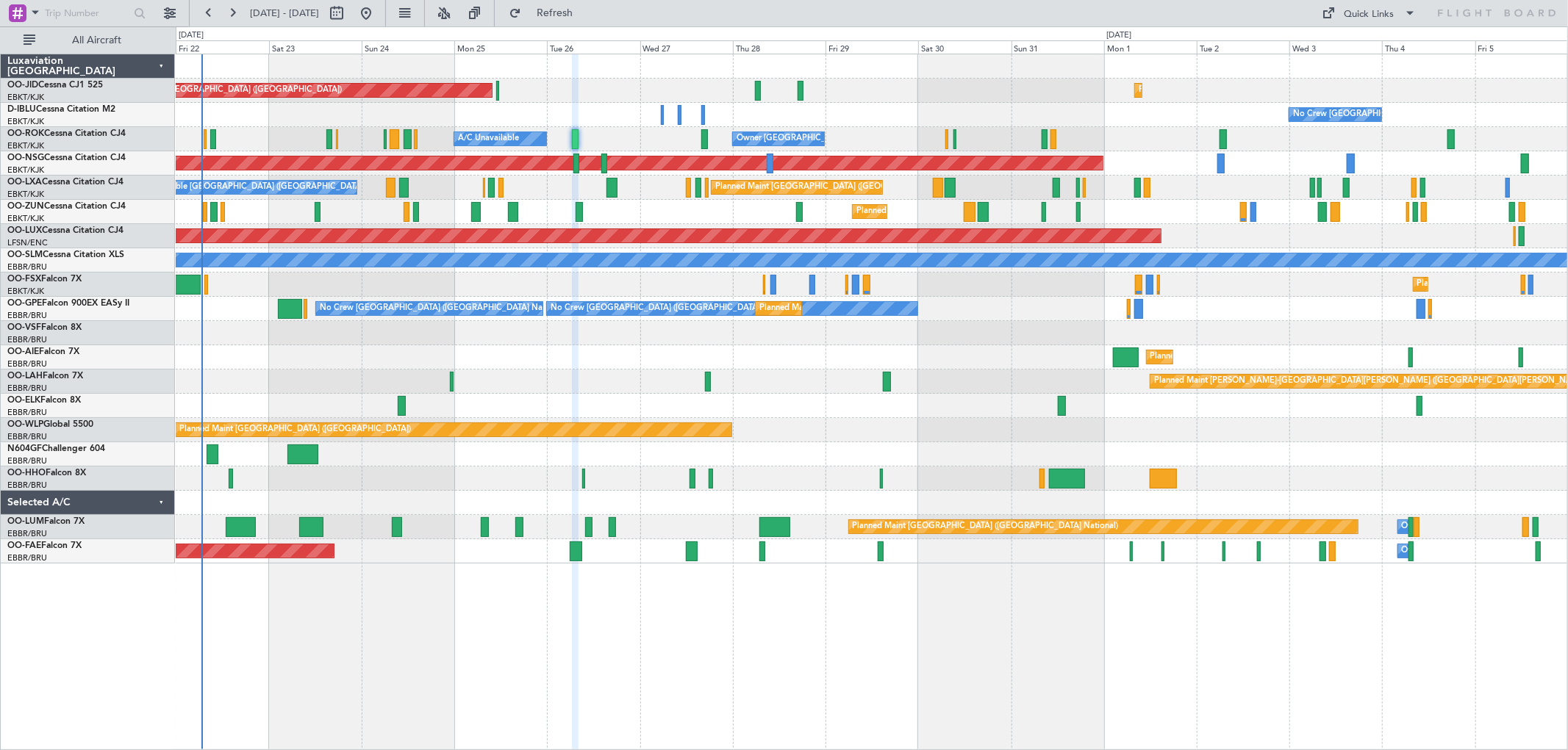
type input "0"
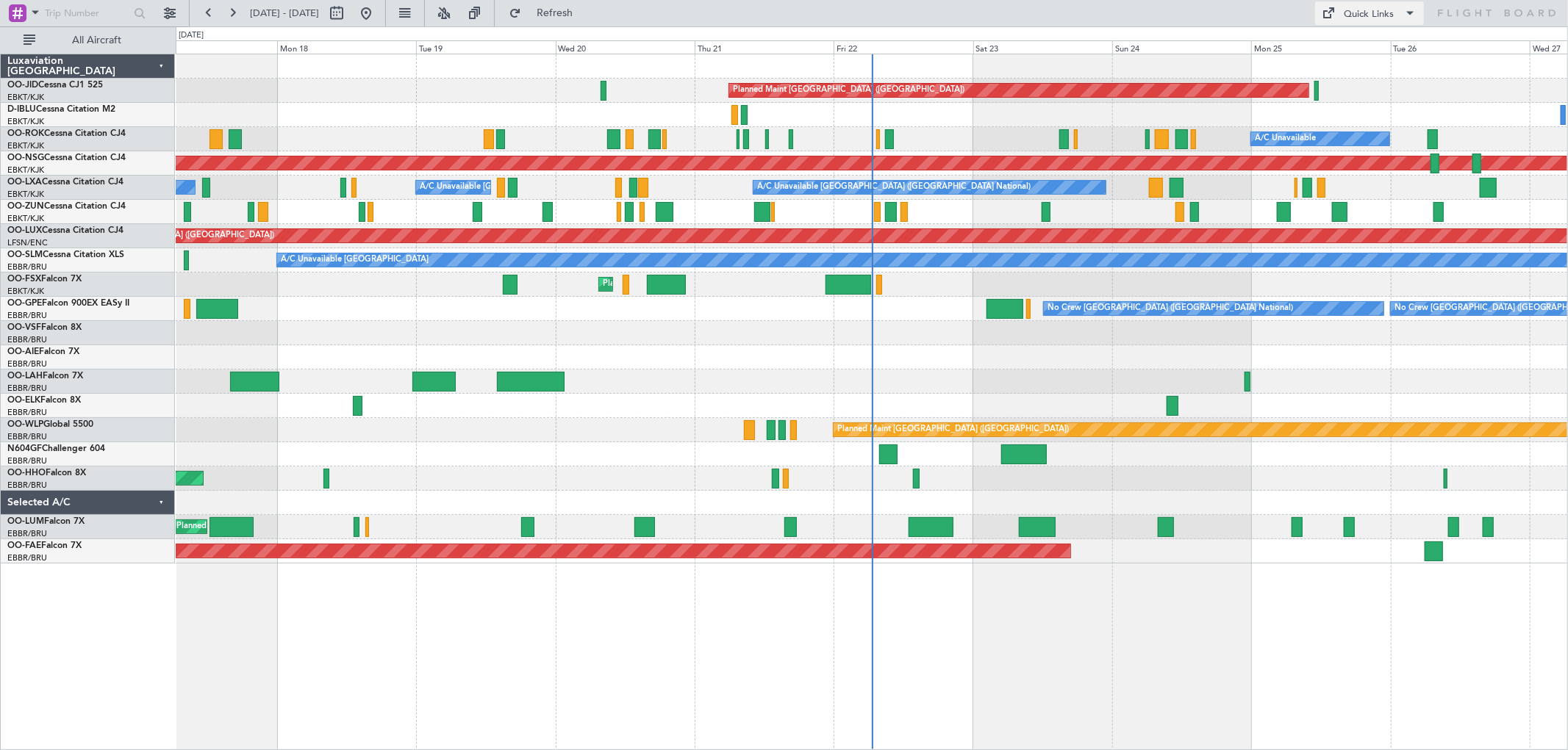
click at [1413, 12] on span at bounding box center [1410, 13] width 18 height 18
click at [1235, 12] on div at bounding box center [784, 375] width 1568 height 750
click at [416, 15] on button at bounding box center [405, 13] width 24 height 24
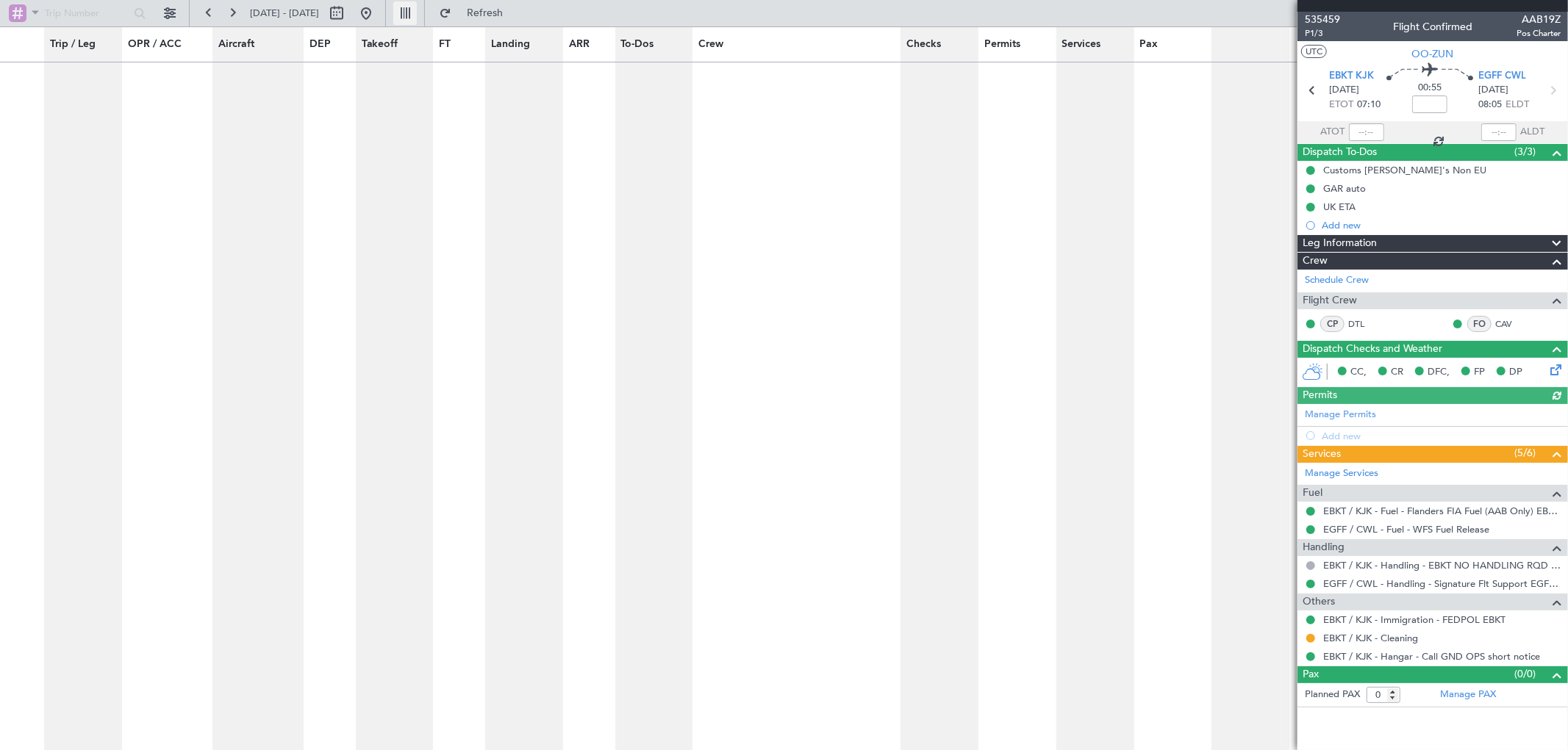
click at [416, 15] on button at bounding box center [405, 13] width 24 height 24
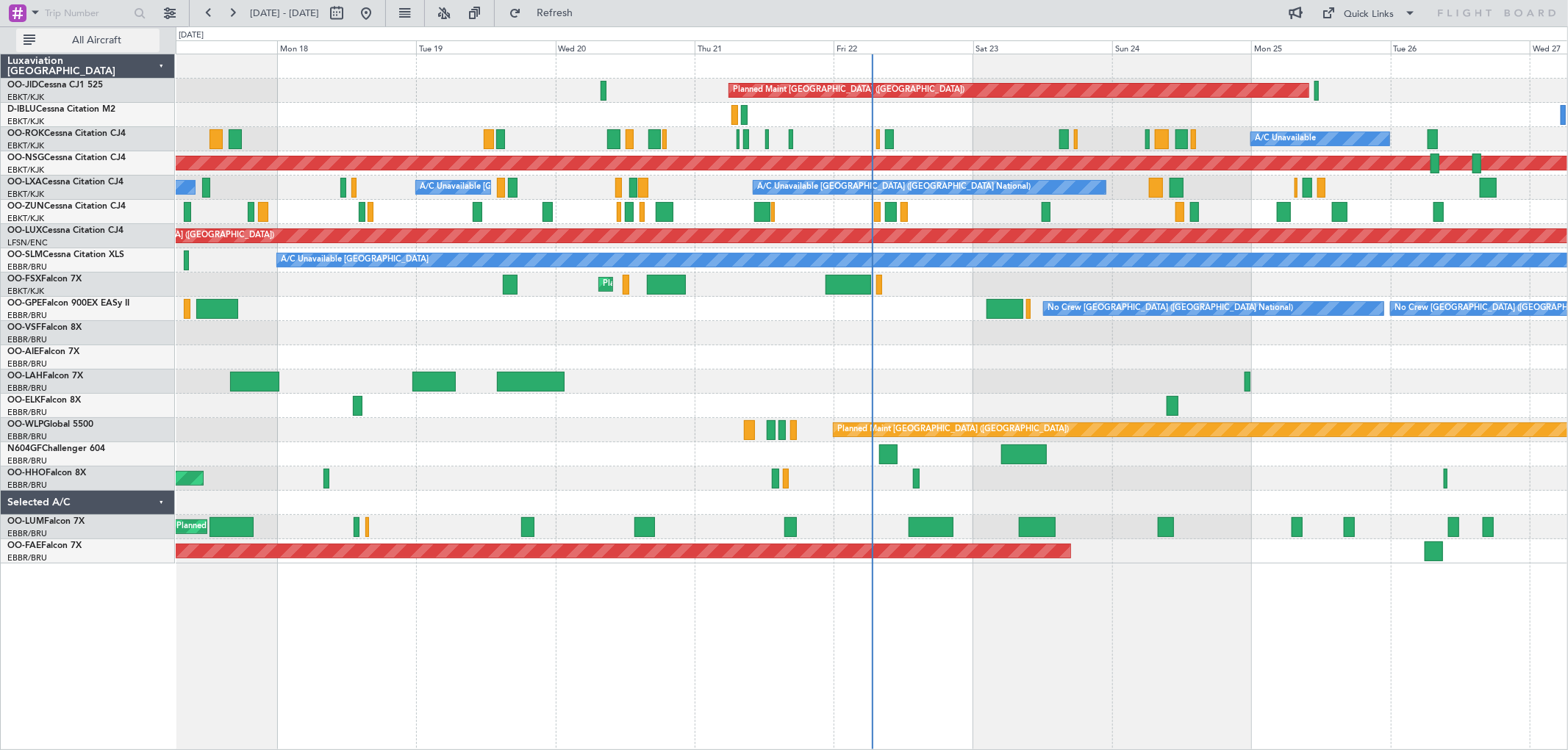
click at [28, 38] on button "All Aircraft" at bounding box center [87, 40] width 143 height 24
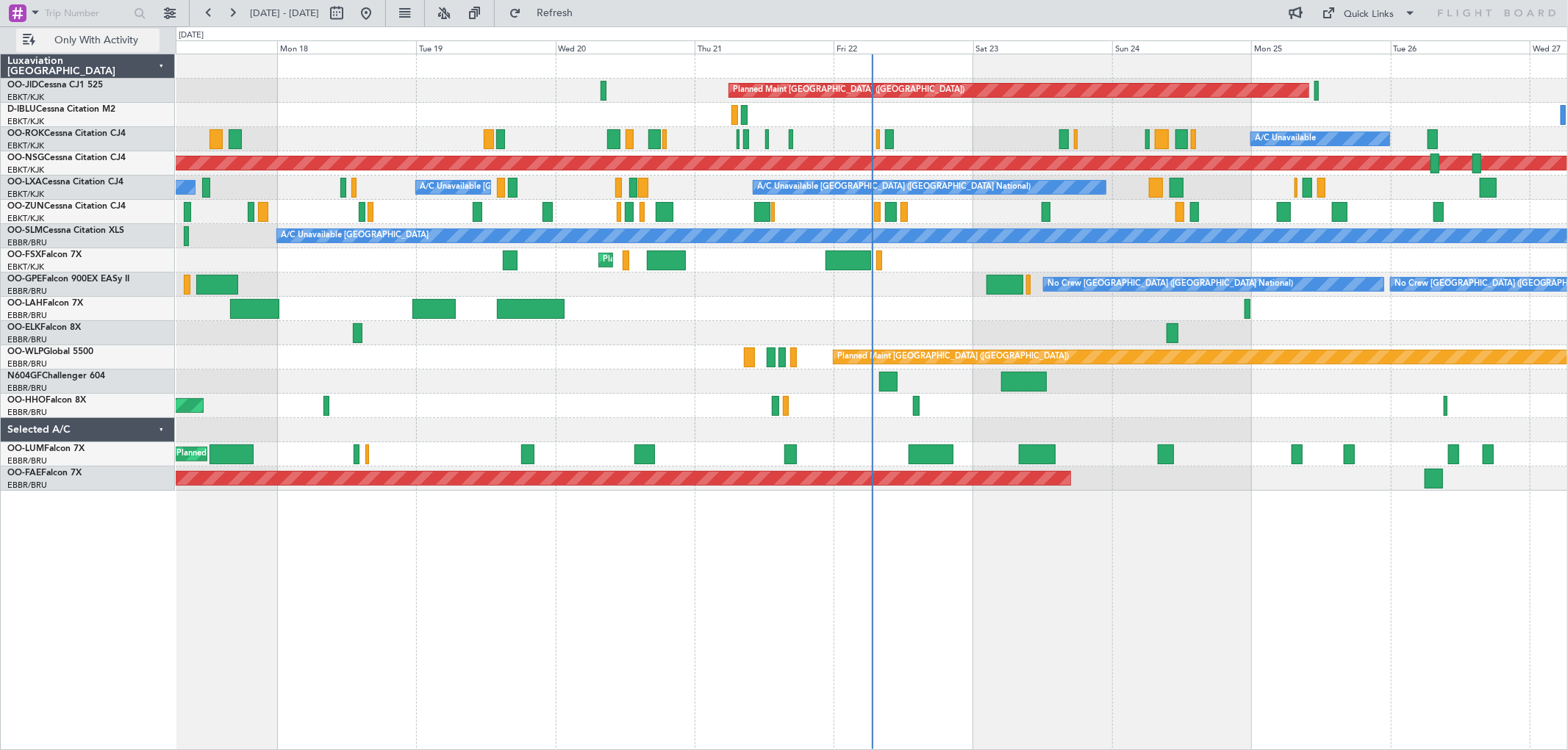
click at [28, 38] on button "Only With Activity" at bounding box center [87, 40] width 143 height 24
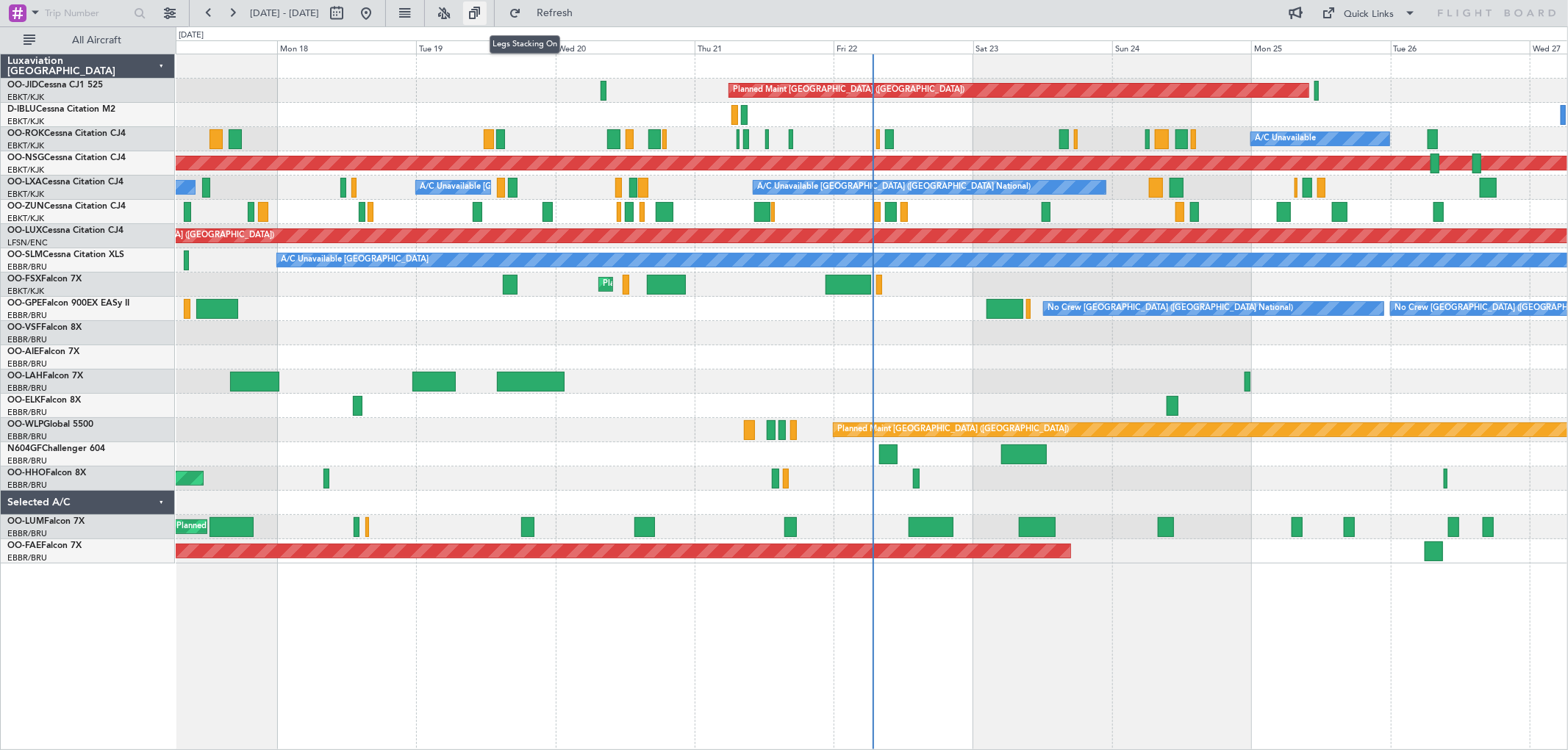
click at [486, 9] on button at bounding box center [474, 13] width 24 height 24
click at [173, 9] on button at bounding box center [169, 13] width 24 height 24
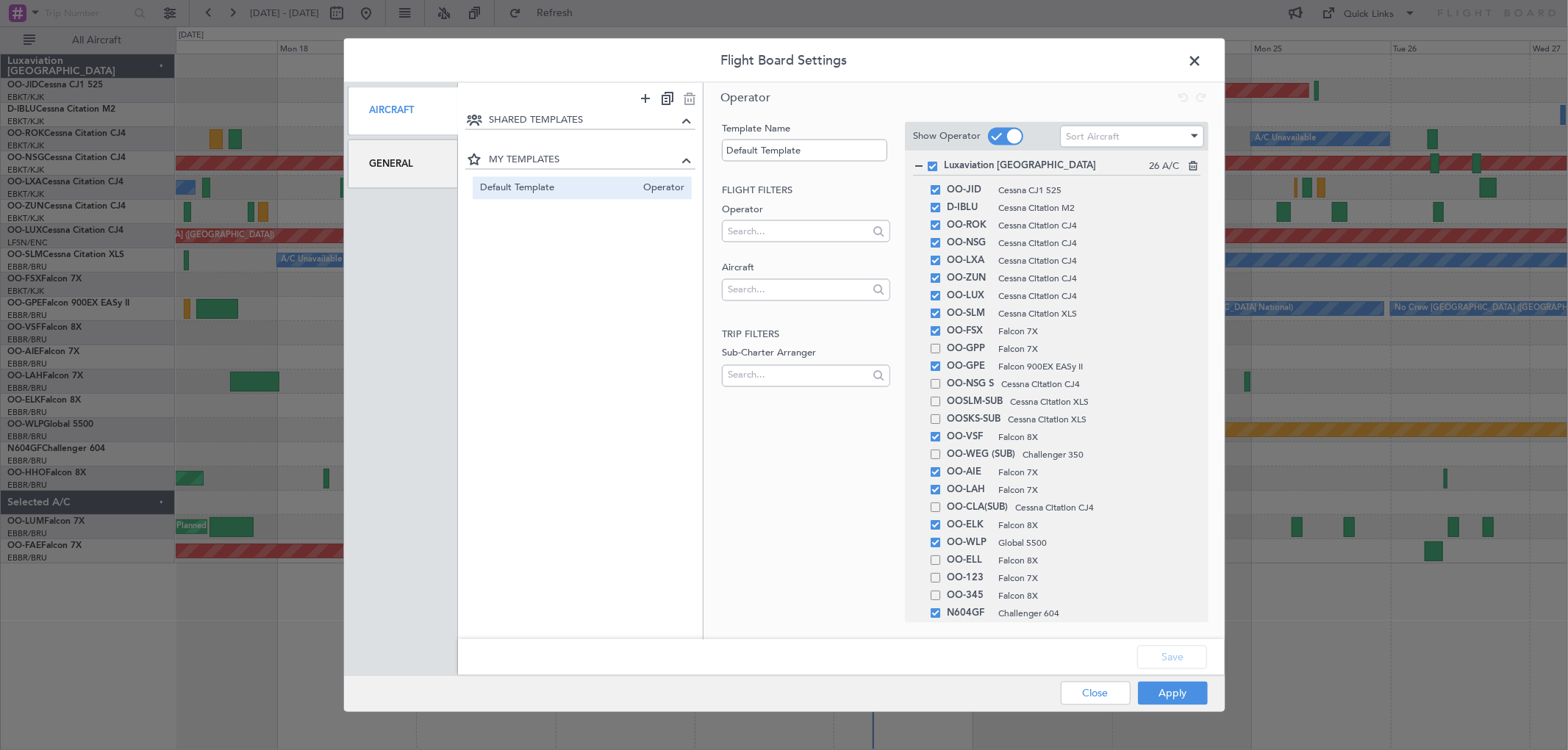
click at [401, 164] on div "General" at bounding box center [402, 164] width 111 height 49
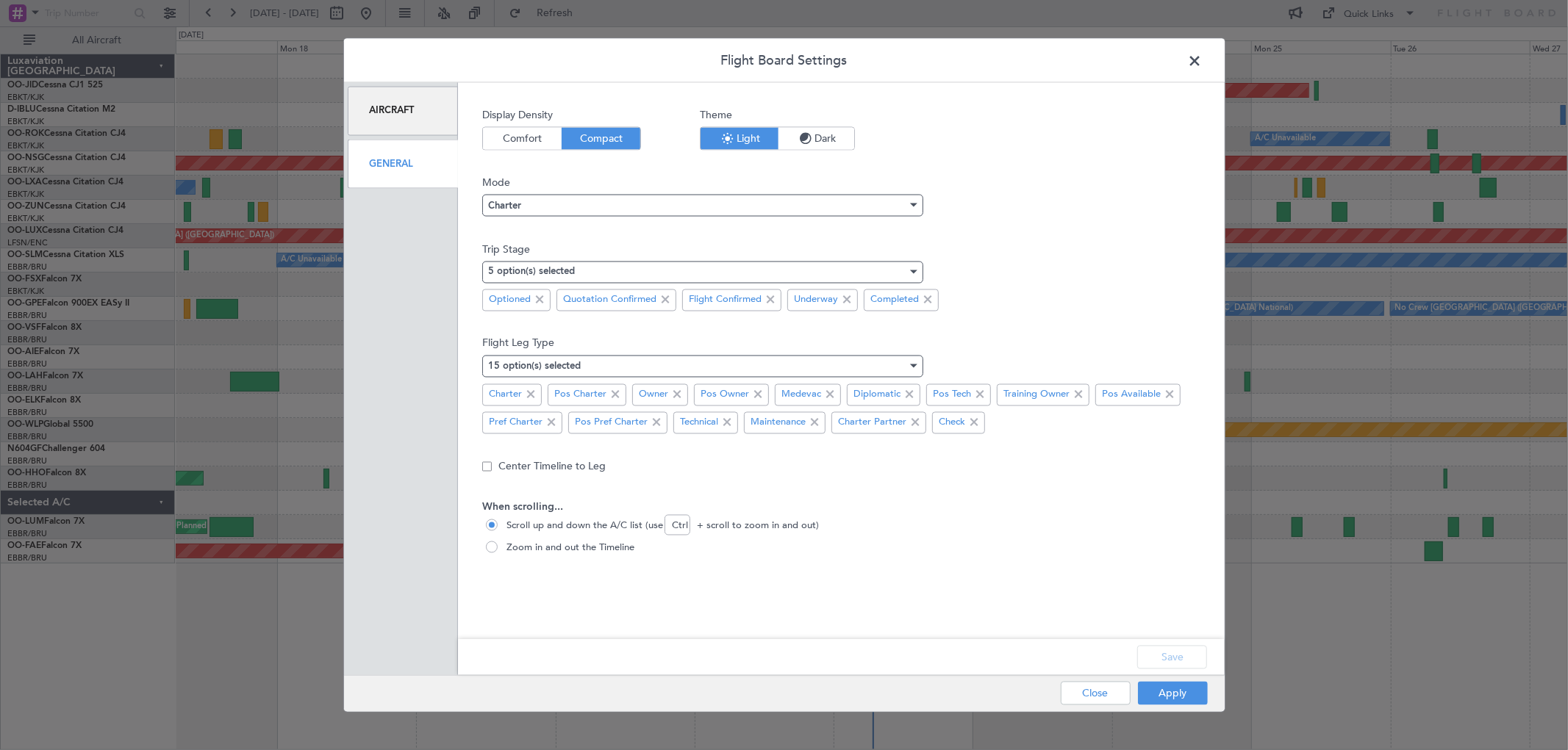
click at [394, 121] on div "Aircraft" at bounding box center [402, 111] width 111 height 49
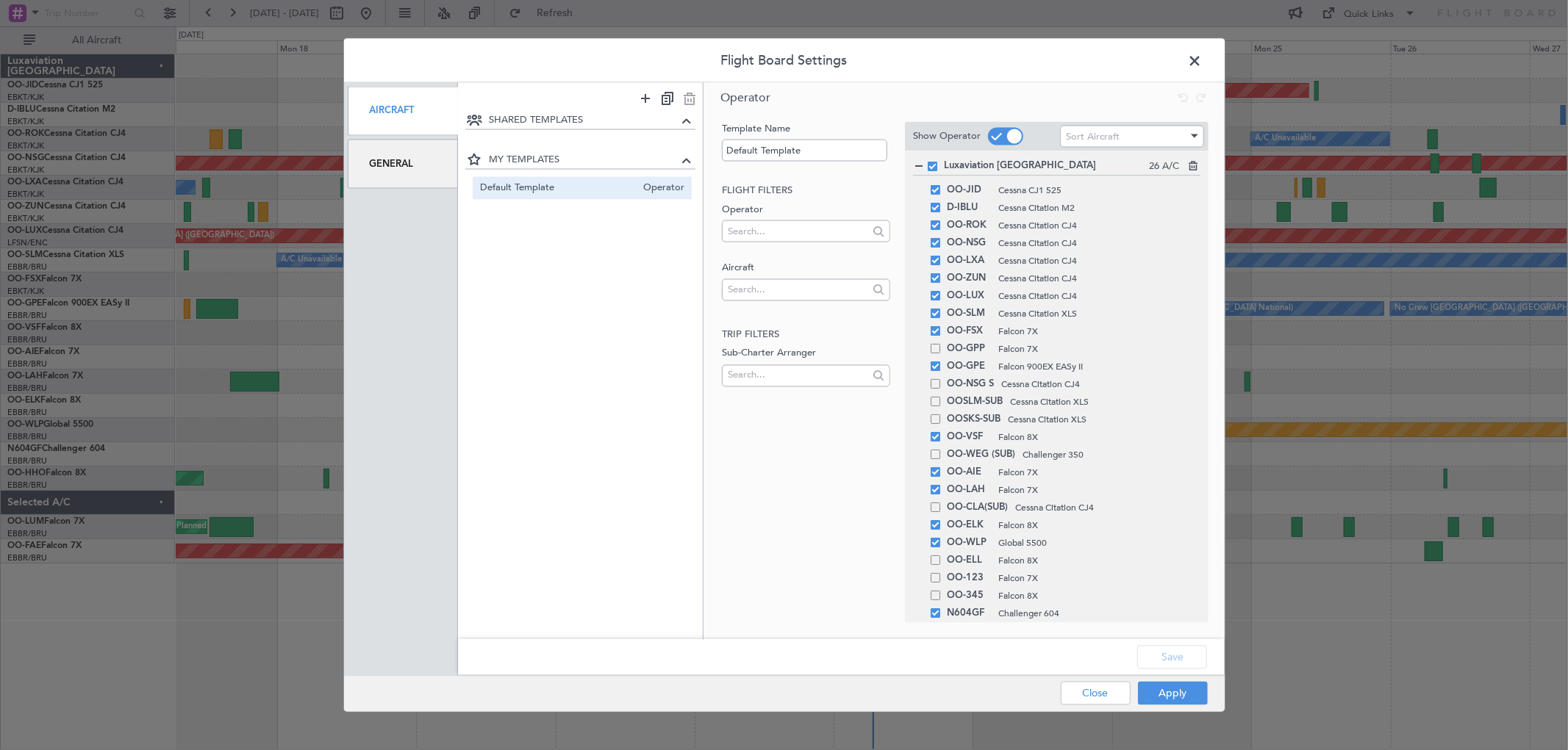
click at [1203, 61] on span at bounding box center [1203, 63] width 0 height 29
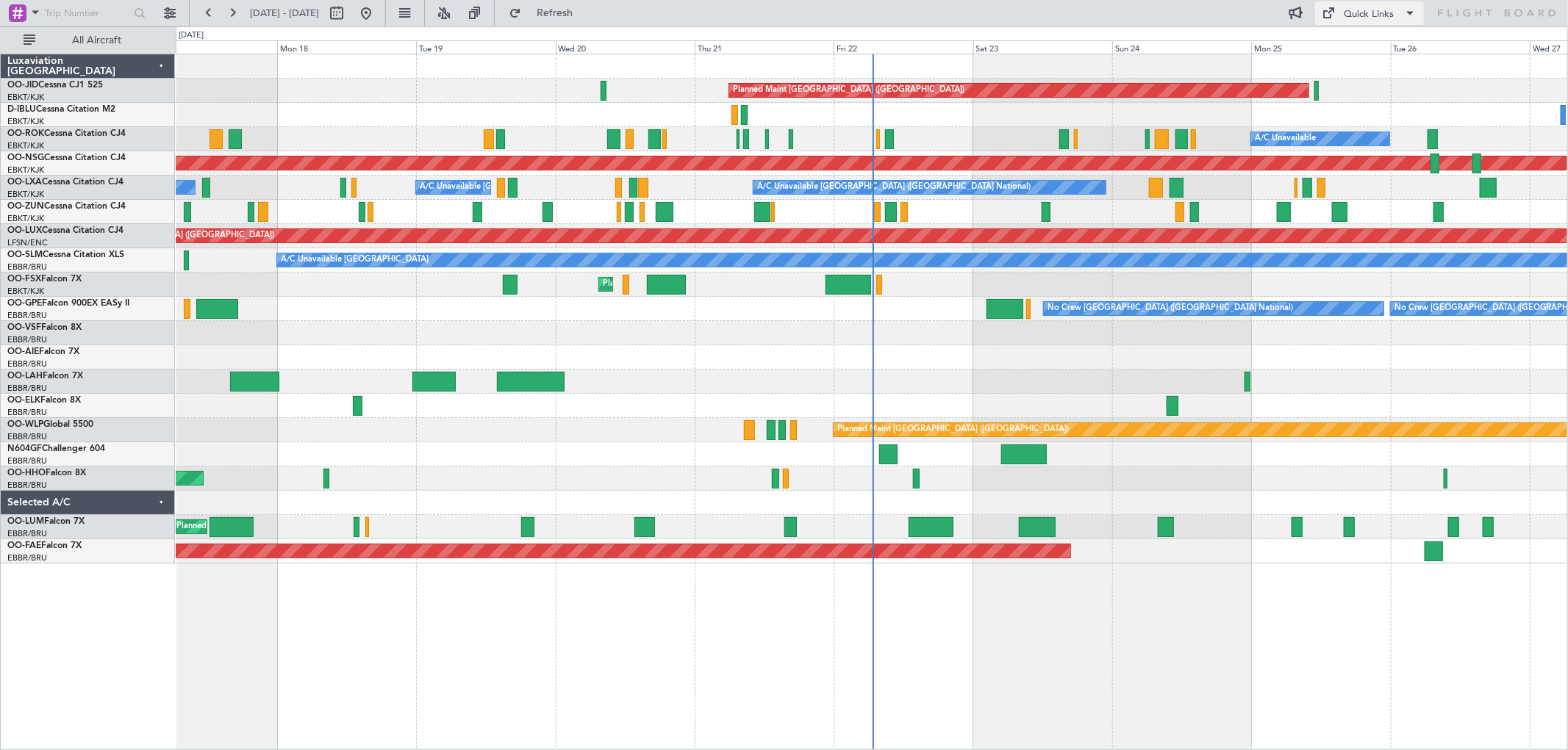
click at [1413, 9] on span at bounding box center [1410, 13] width 18 height 18
click at [1137, 611] on div at bounding box center [784, 375] width 1568 height 750
drag, startPoint x: 507, startPoint y: 91, endPoint x: 1026, endPoint y: 6, distance: 525.9
click at [1026, 6] on div "17 Aug 2025 - 27 Aug 2025 Refresh Quick Links All Aircraft" at bounding box center [784, 13] width 1568 height 26
click at [176, 10] on button at bounding box center [169, 13] width 24 height 24
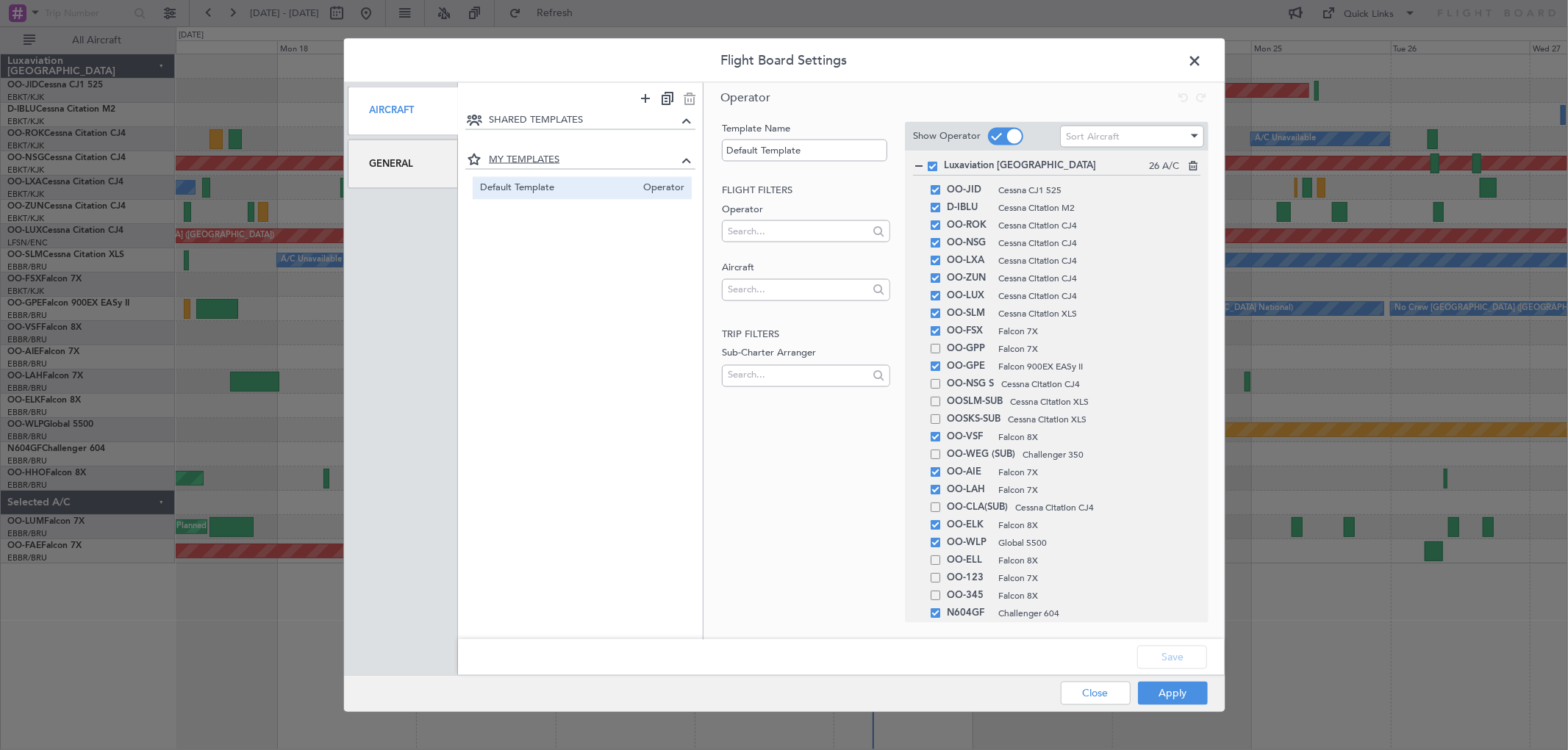
click at [685, 160] on icon at bounding box center [686, 160] width 18 height 18
click at [687, 120] on icon at bounding box center [686, 119] width 18 height 18
click at [688, 117] on icon at bounding box center [686, 119] width 18 height 18
click at [1203, 61] on span at bounding box center [1203, 63] width 0 height 29
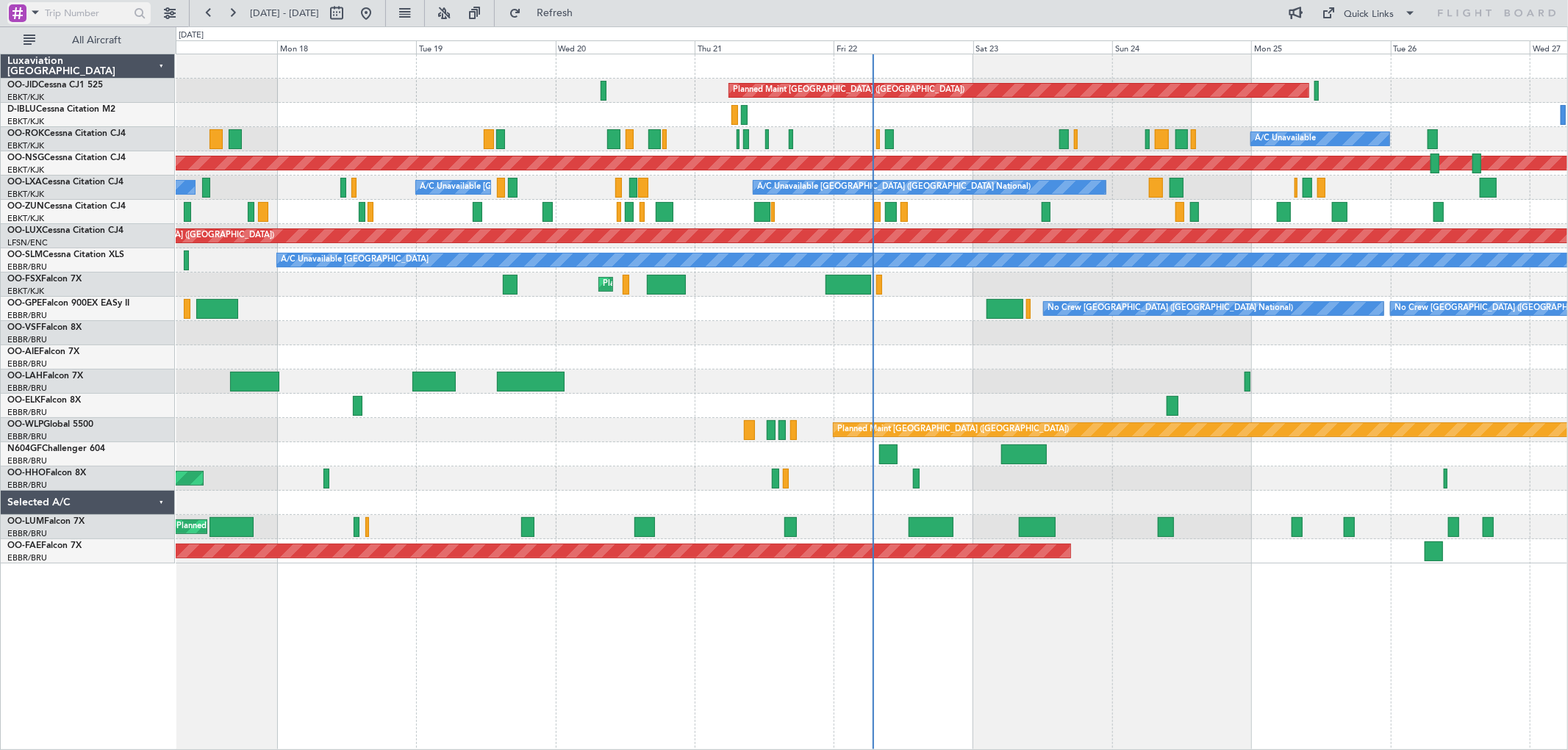
click at [31, 12] on span at bounding box center [35, 11] width 18 height 18
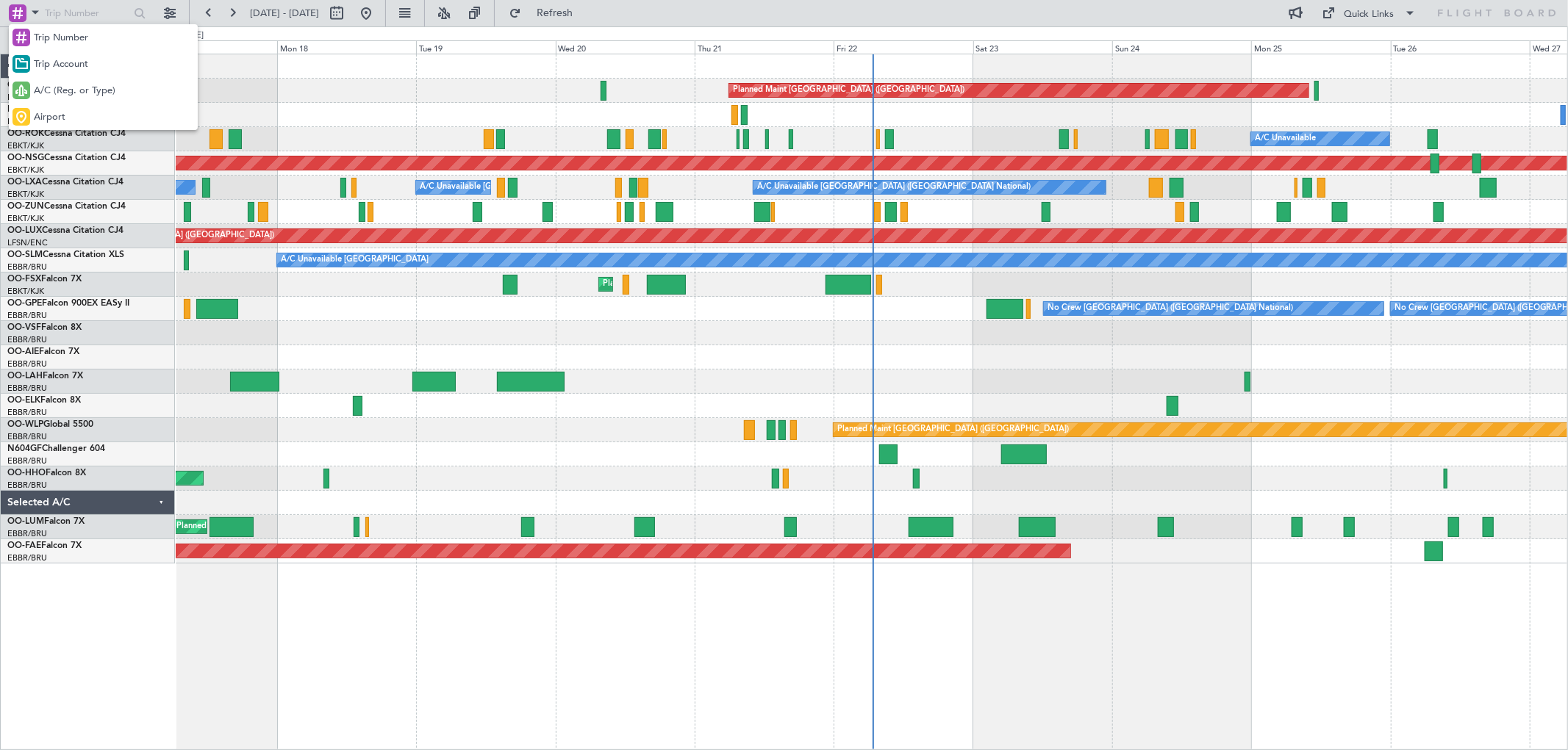
click at [1045, 211] on div at bounding box center [784, 375] width 1568 height 750
